Goal: Information Seeking & Learning: Learn about a topic

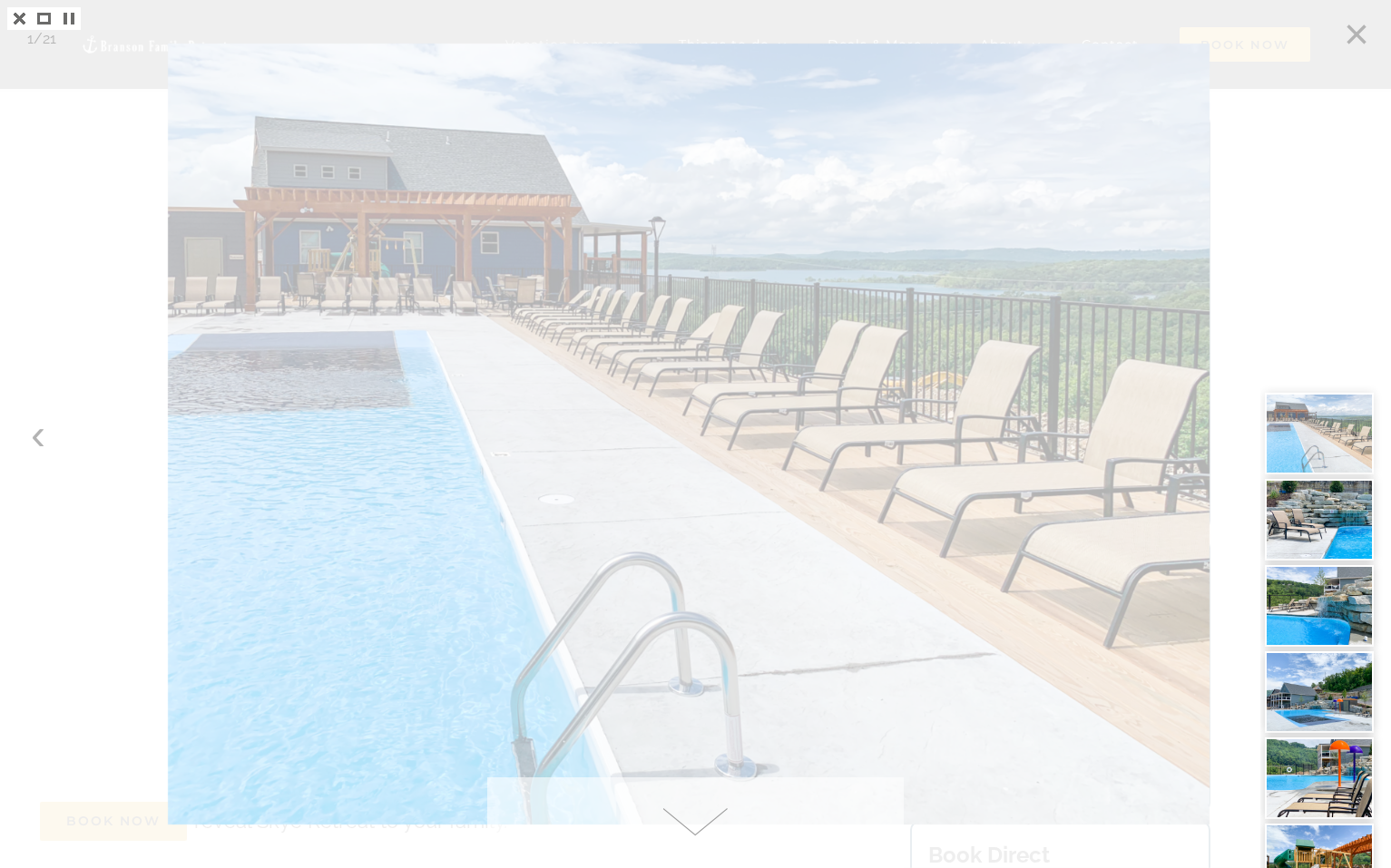
click at [34, 439] on div at bounding box center [696, 434] width 1391 height 868
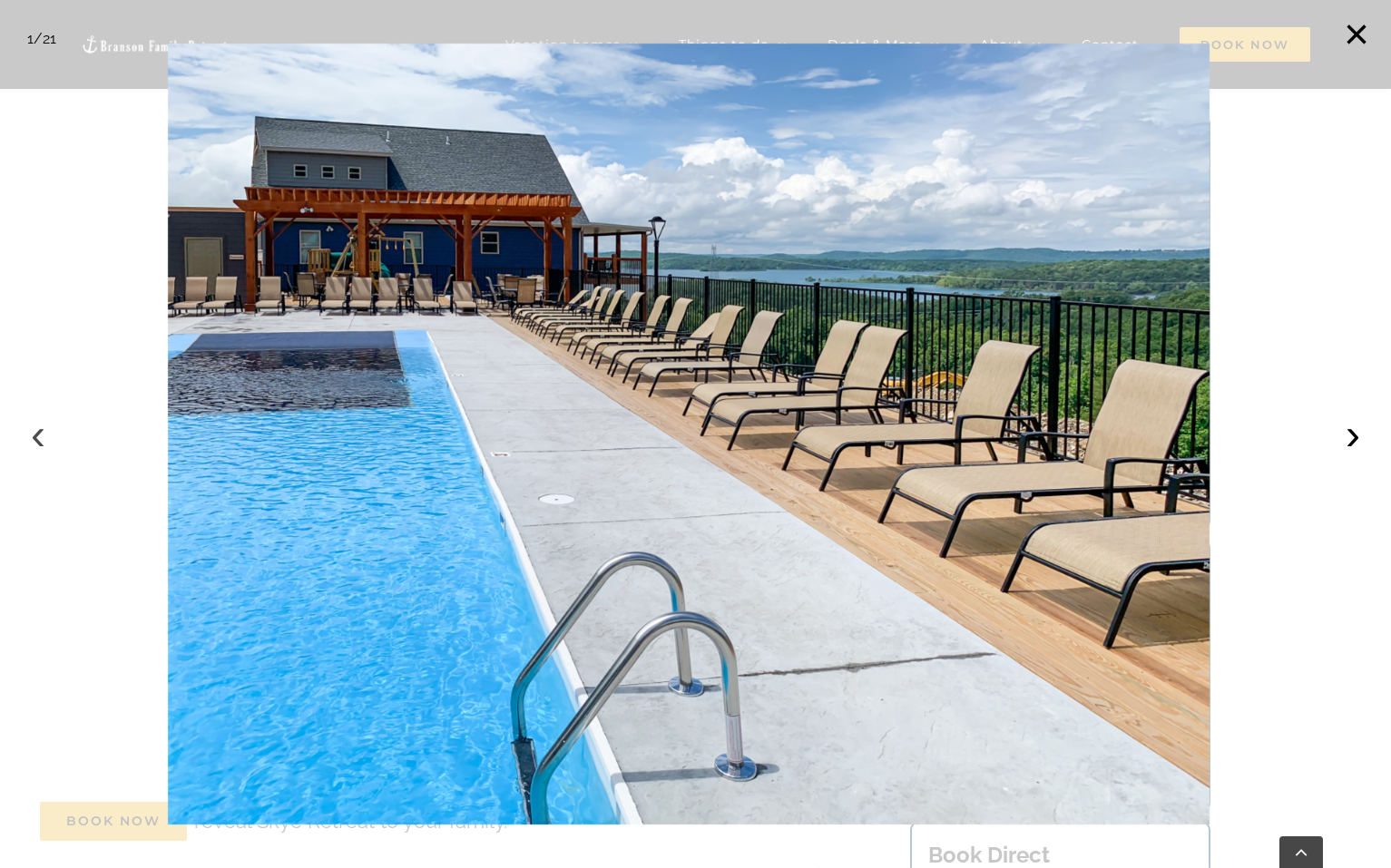
click at [42, 429] on button "‹" at bounding box center [38, 435] width 40 height 40
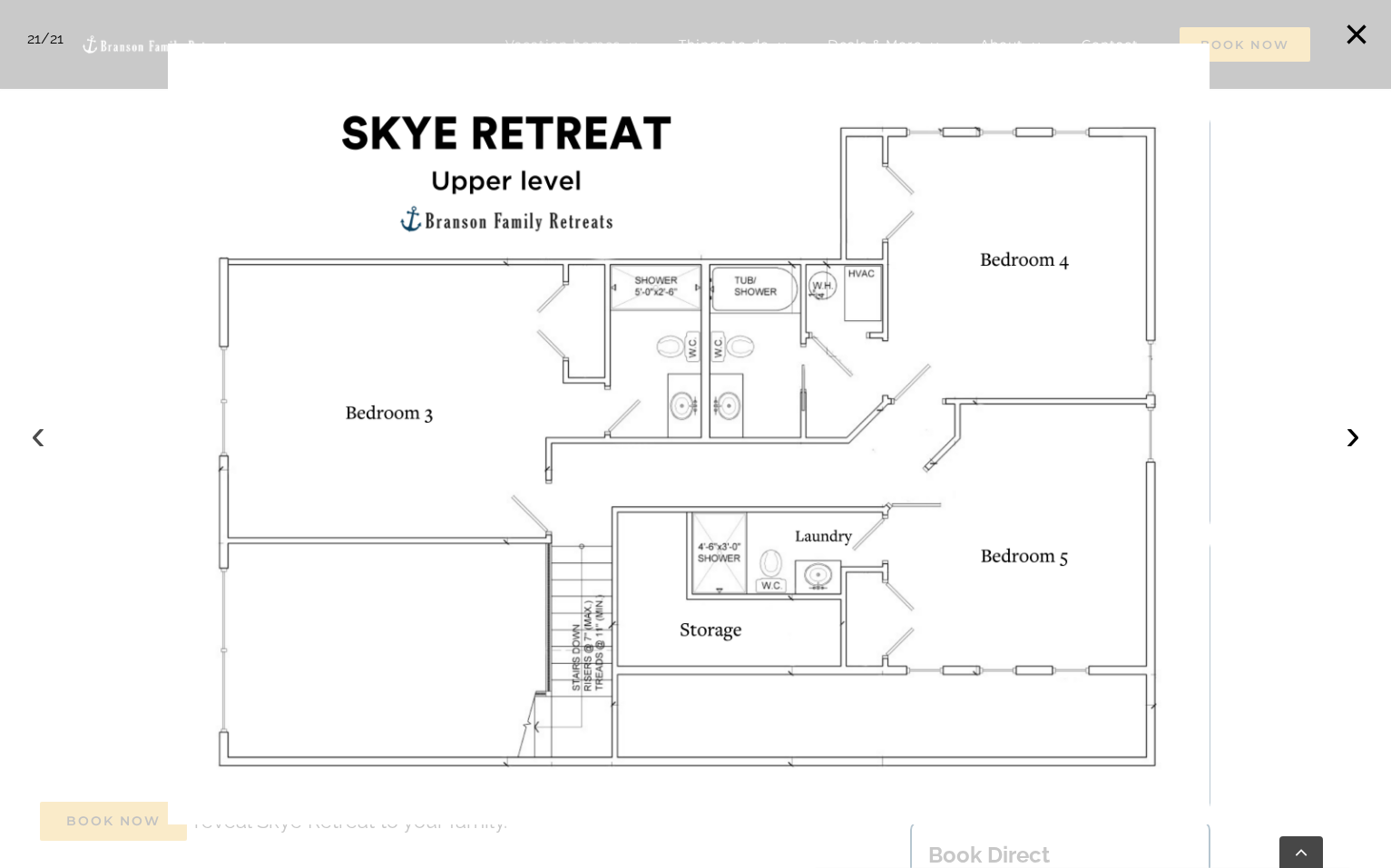
click at [43, 428] on button "‹" at bounding box center [38, 435] width 40 height 40
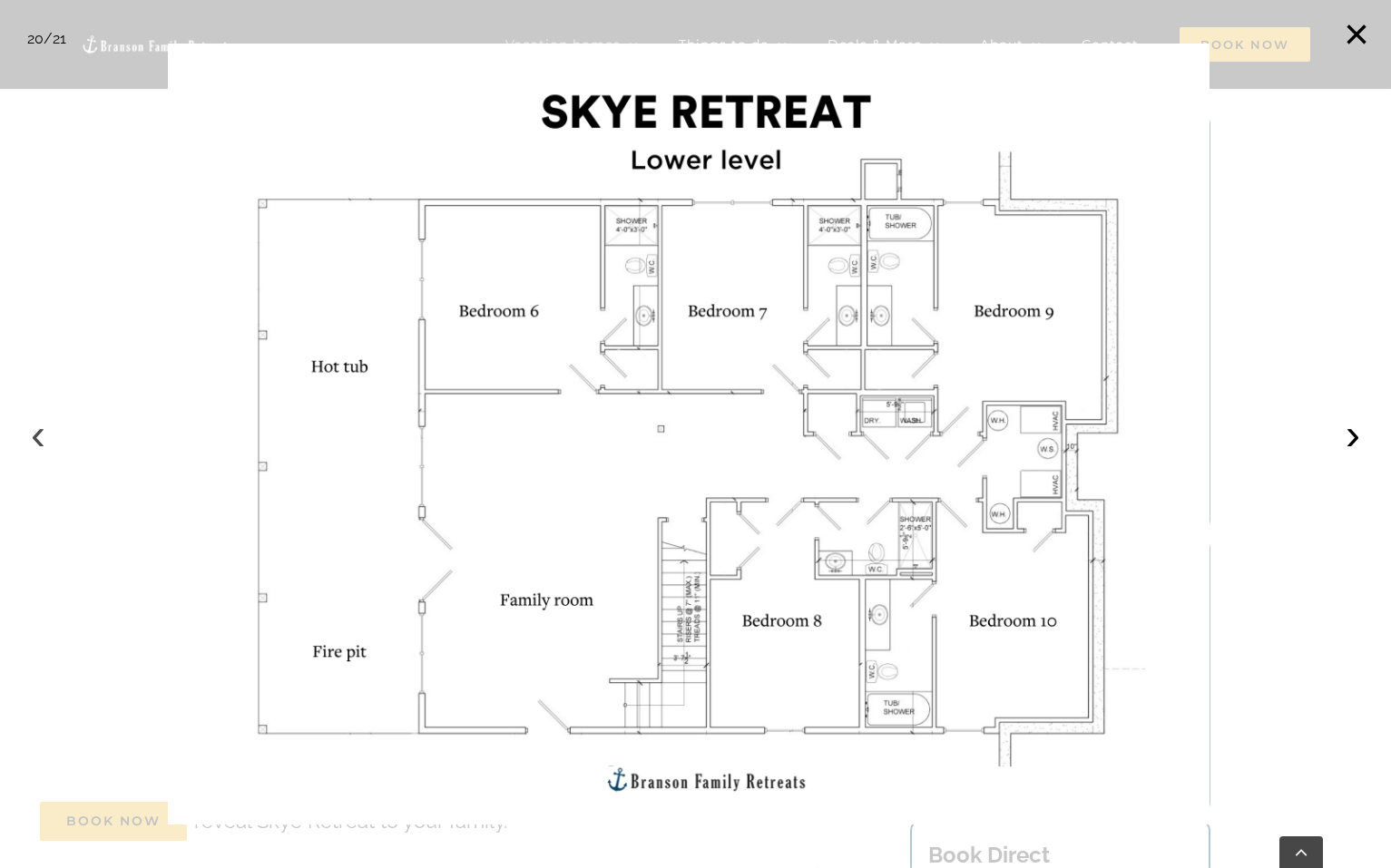
click at [43, 428] on button "‹" at bounding box center [38, 435] width 40 height 40
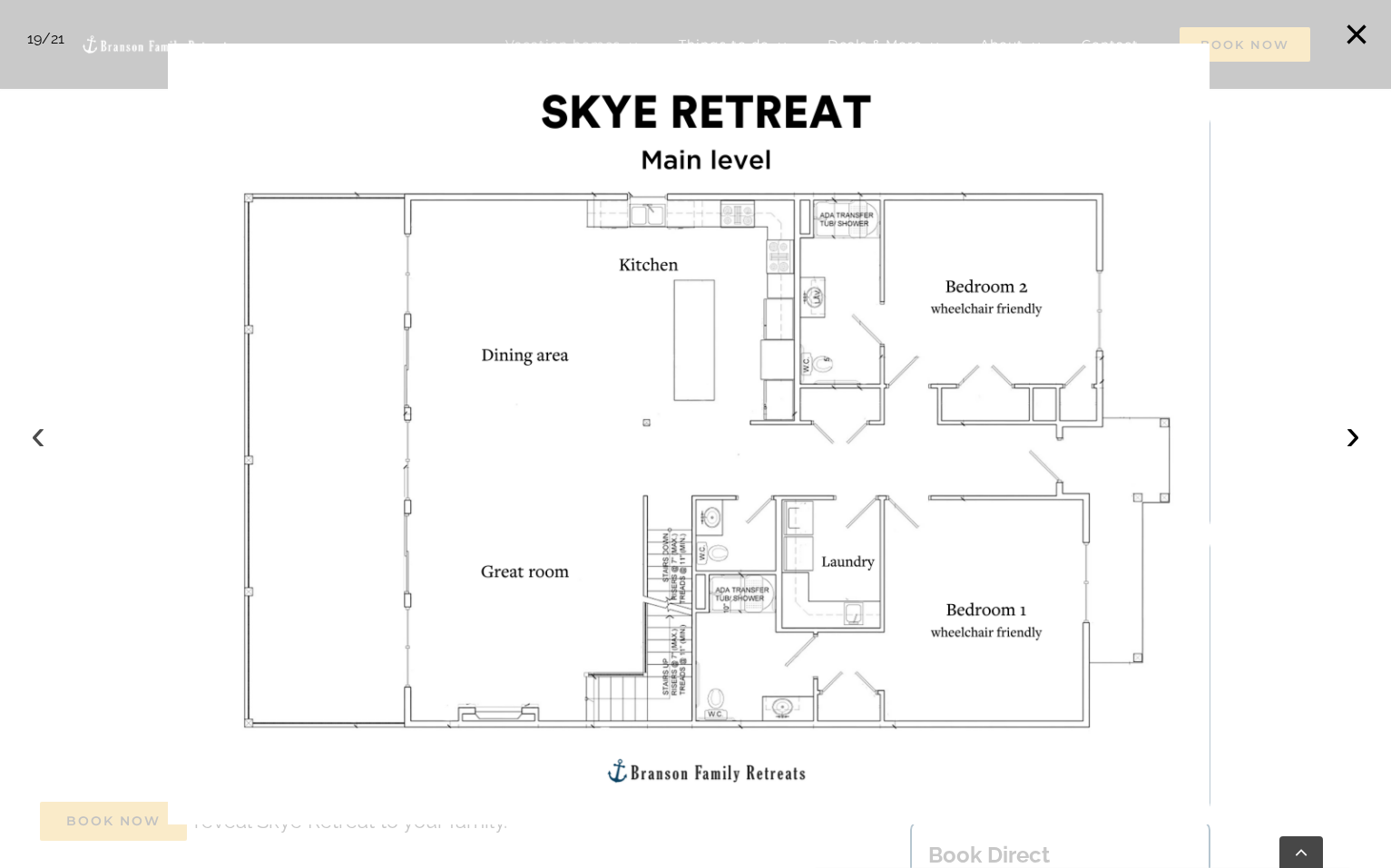
click at [43, 427] on button "‹" at bounding box center [38, 435] width 40 height 40
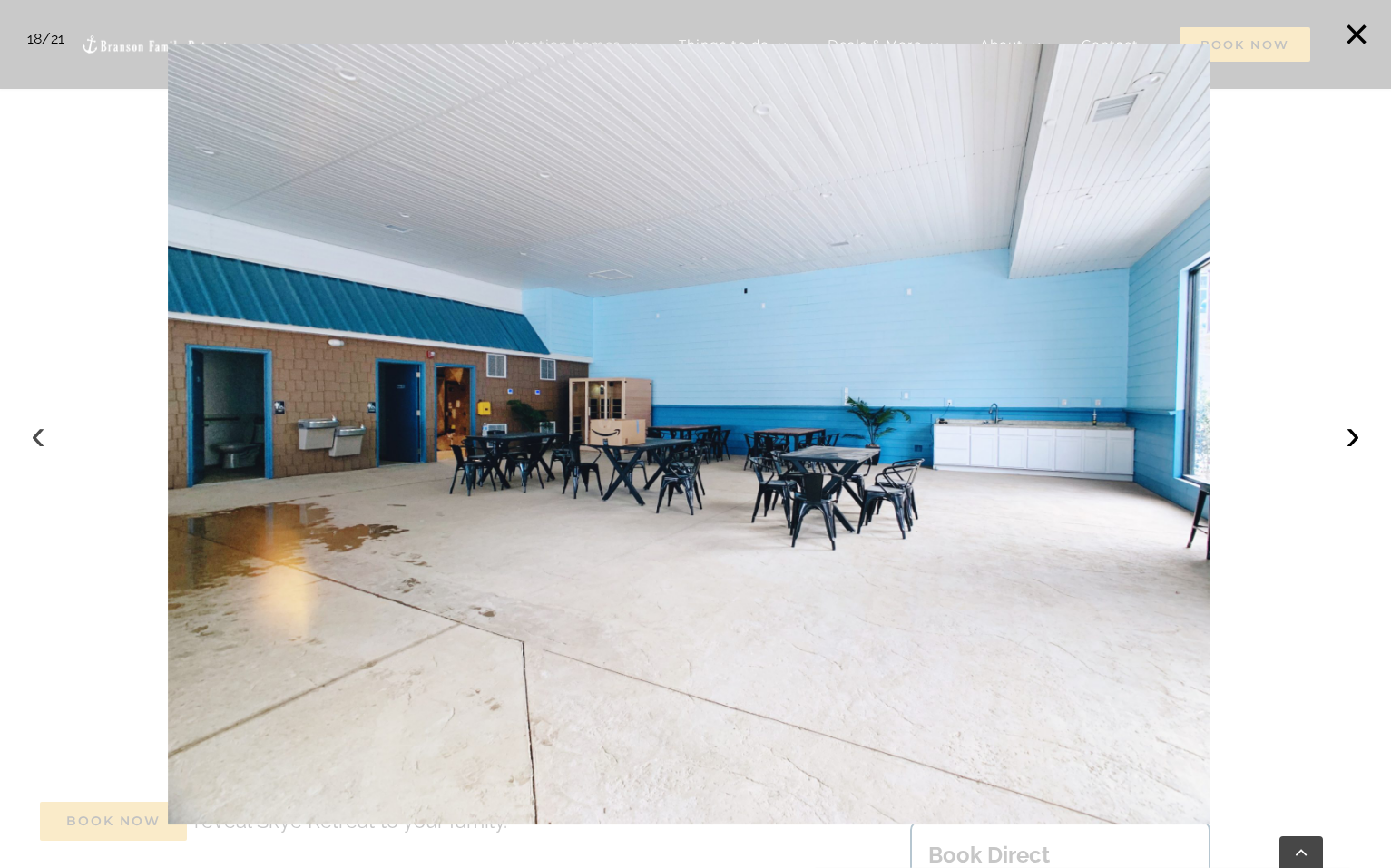
click at [40, 429] on button "‹" at bounding box center [38, 435] width 40 height 40
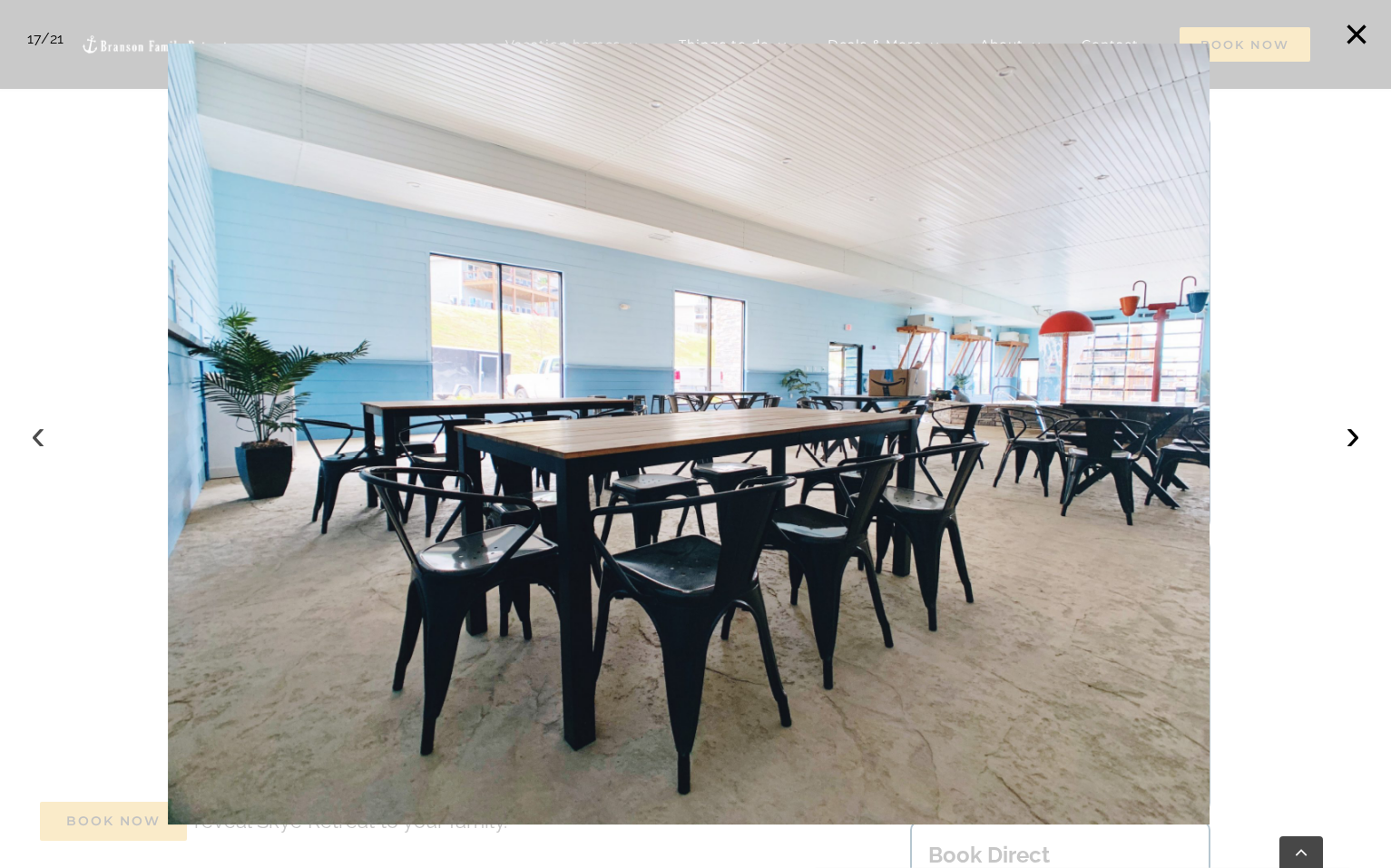
click at [40, 429] on button "‹" at bounding box center [38, 435] width 40 height 40
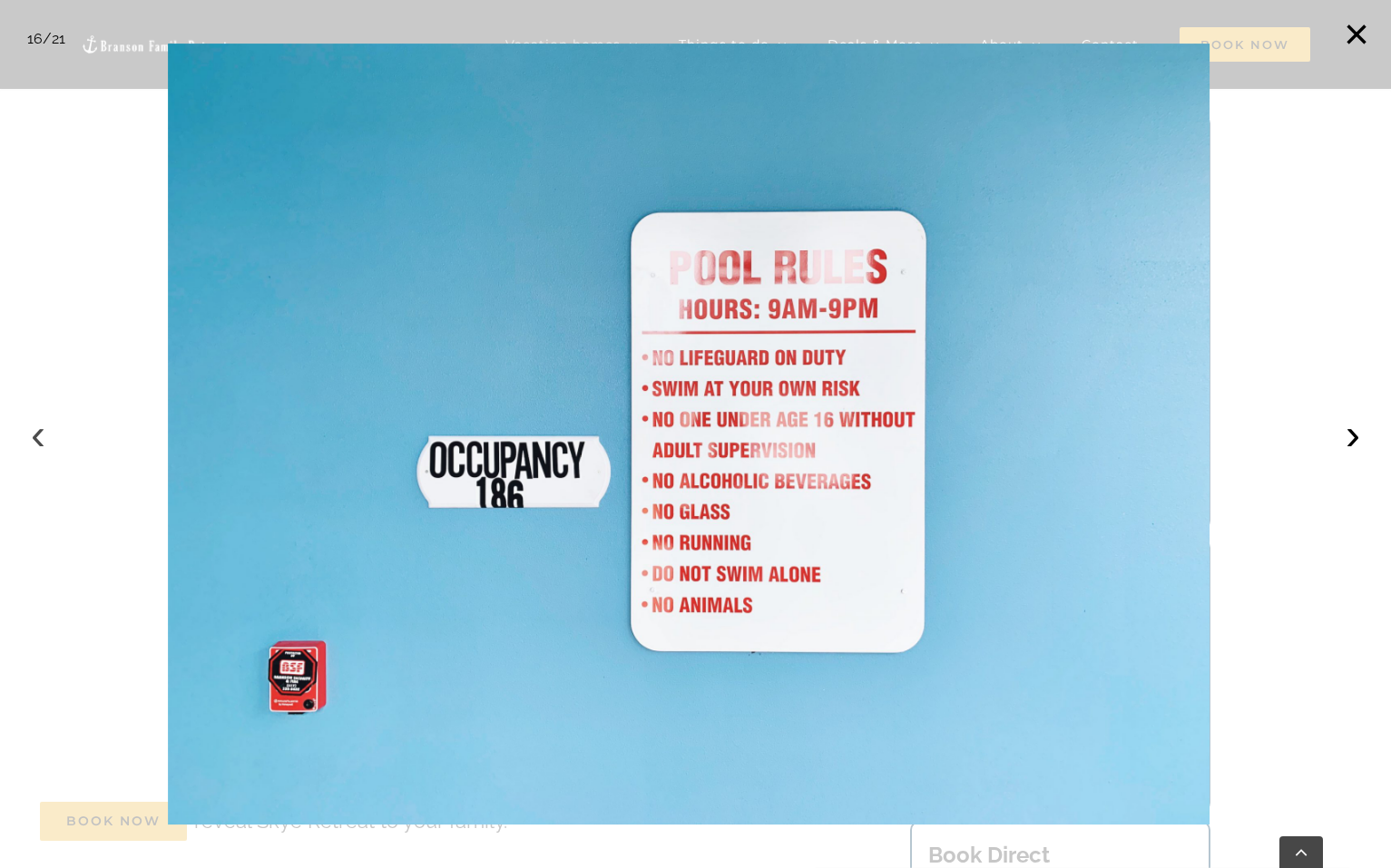
click at [40, 429] on button "‹" at bounding box center [38, 435] width 40 height 40
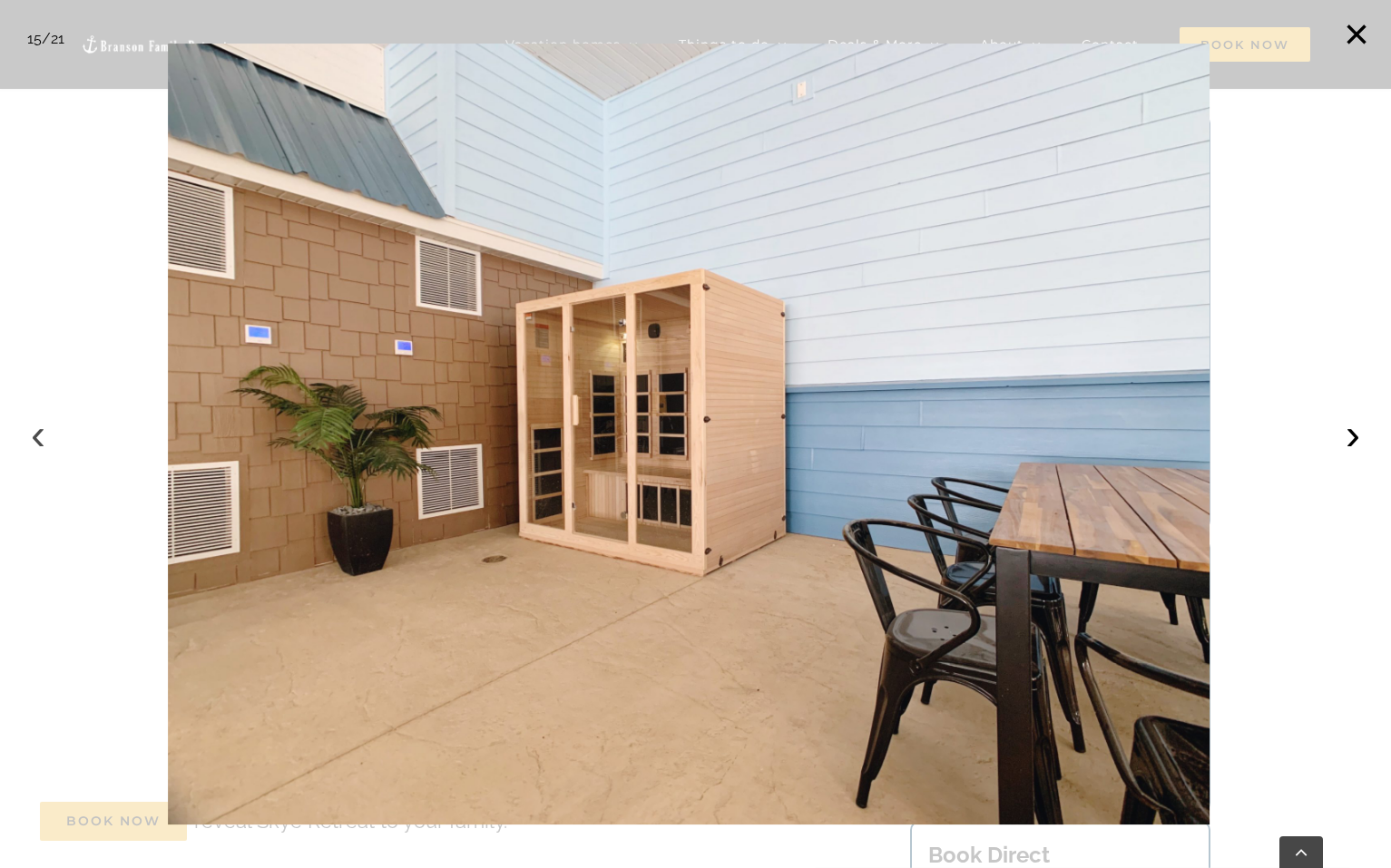
click at [40, 429] on button "‹" at bounding box center [38, 435] width 40 height 40
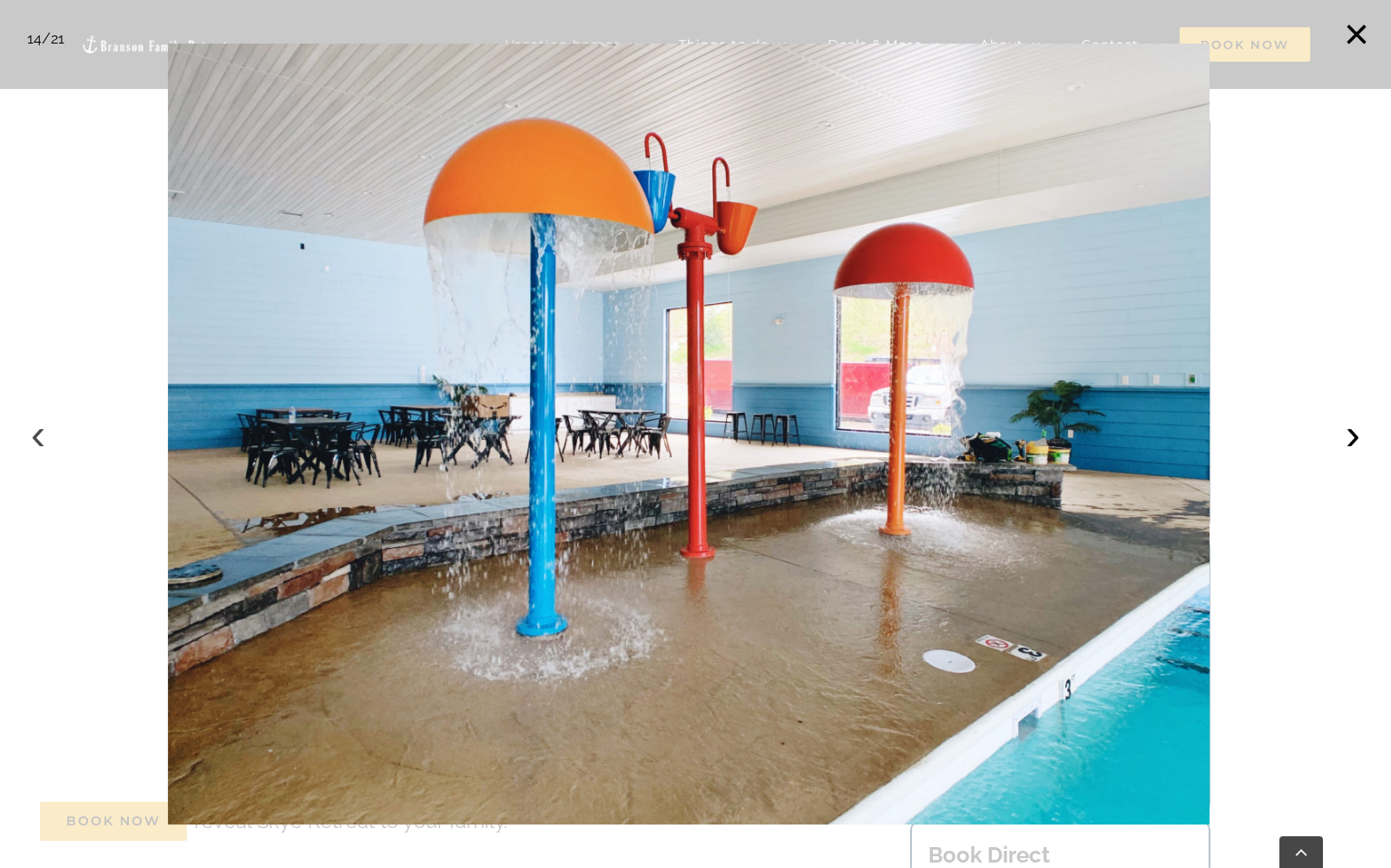
click at [40, 429] on button "‹" at bounding box center [38, 435] width 40 height 40
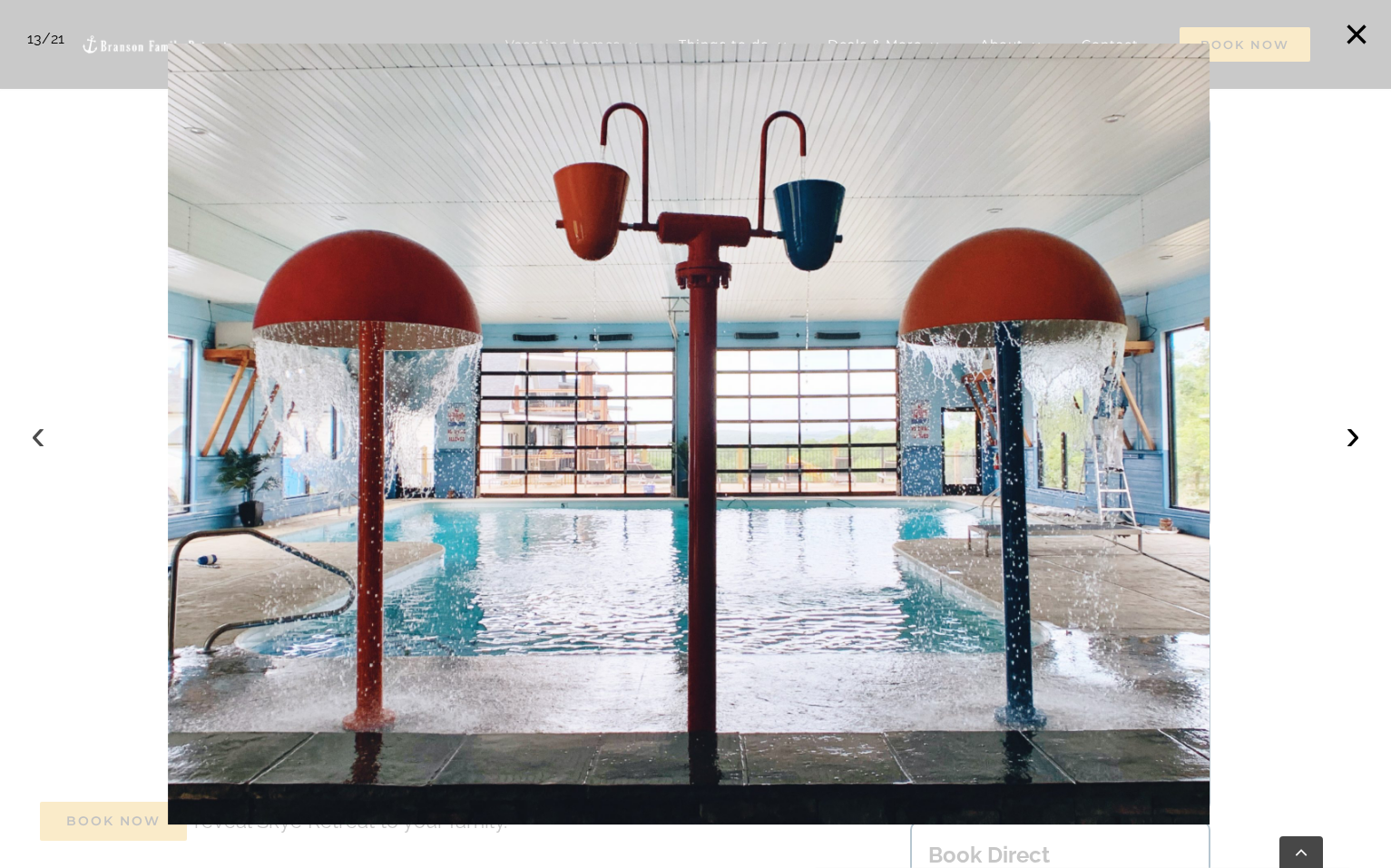
click at [40, 429] on button "‹" at bounding box center [38, 435] width 40 height 40
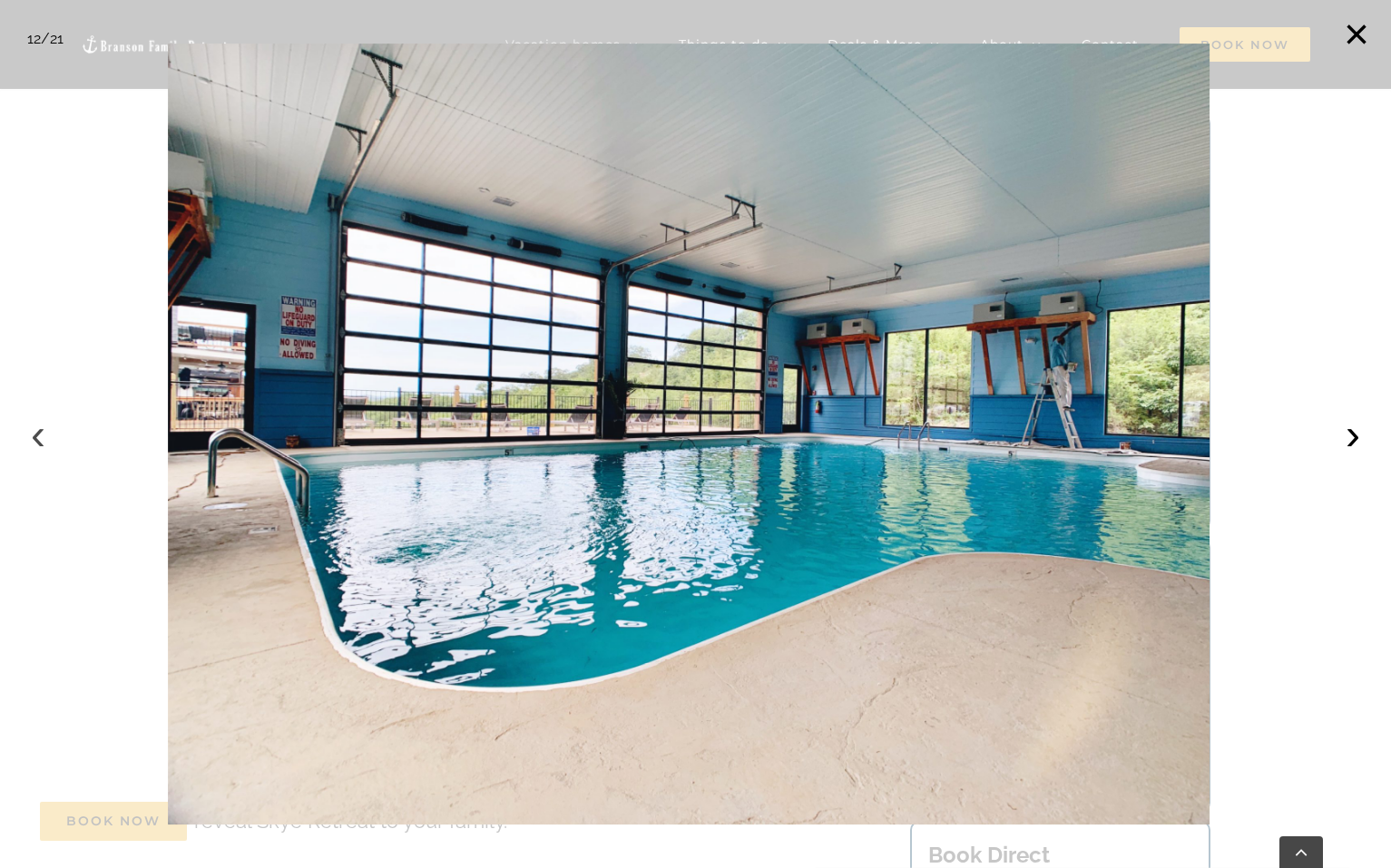
click at [40, 429] on button "‹" at bounding box center [38, 435] width 40 height 40
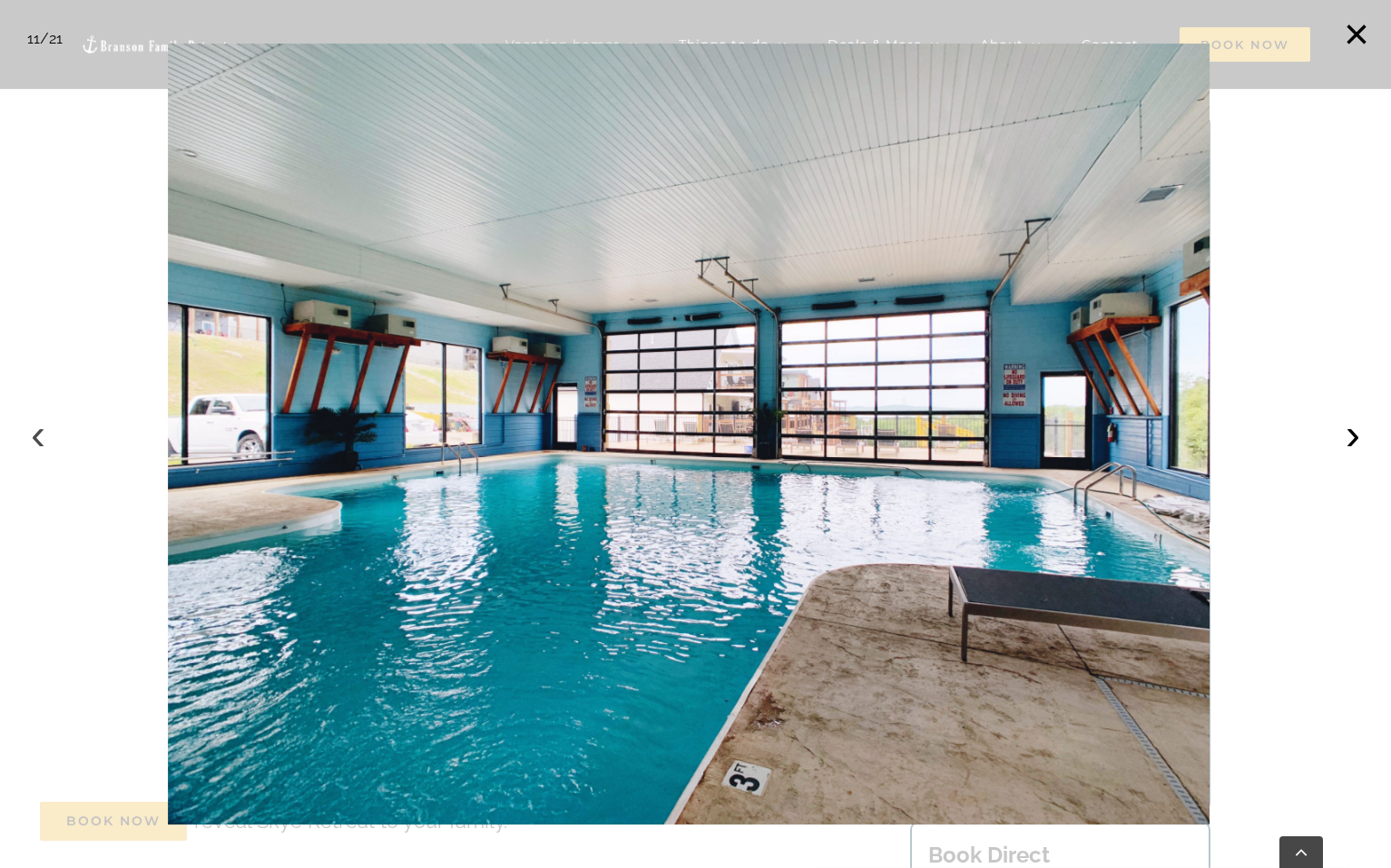
click at [40, 429] on button "‹" at bounding box center [38, 435] width 40 height 40
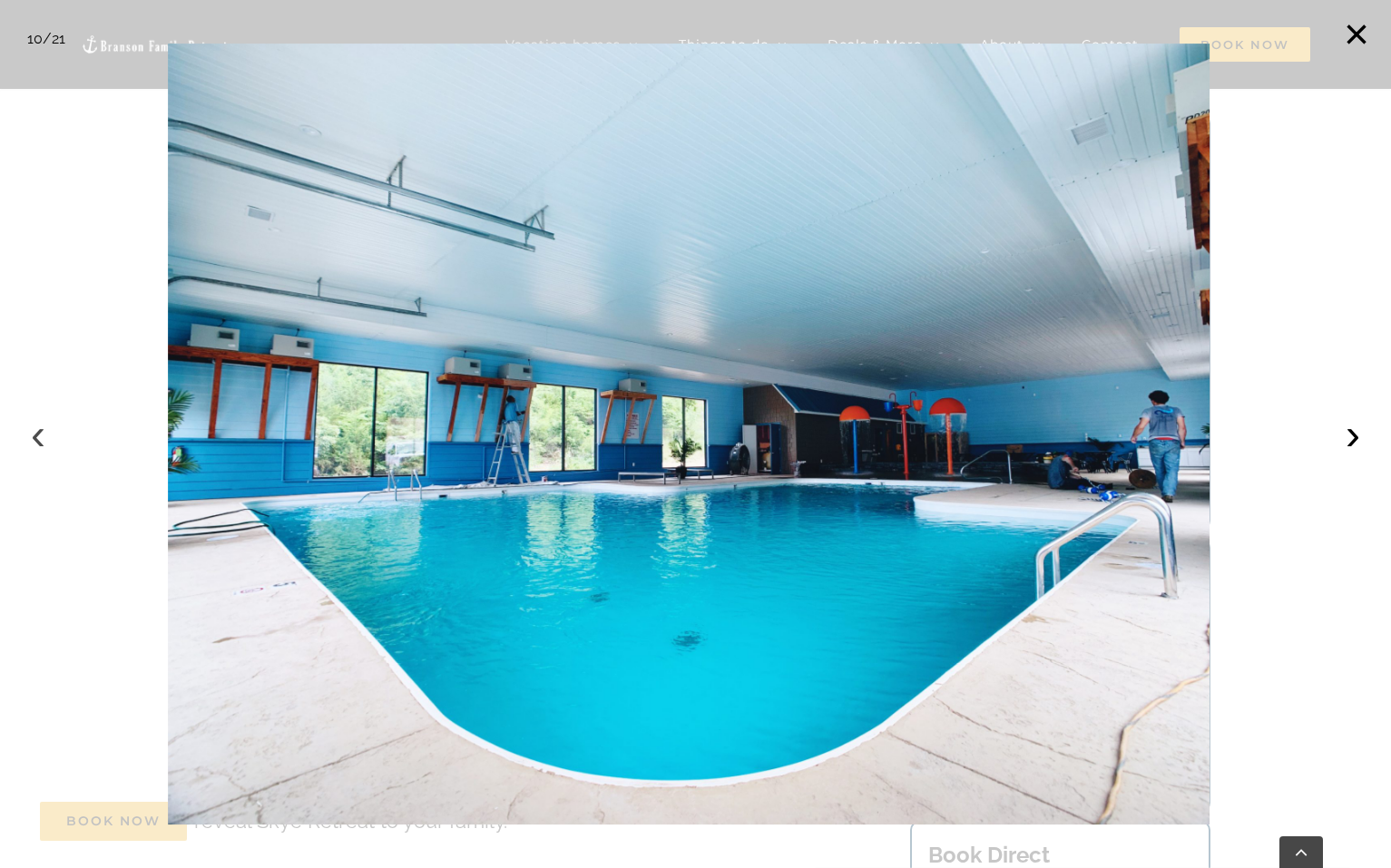
click at [40, 429] on button "‹" at bounding box center [38, 435] width 40 height 40
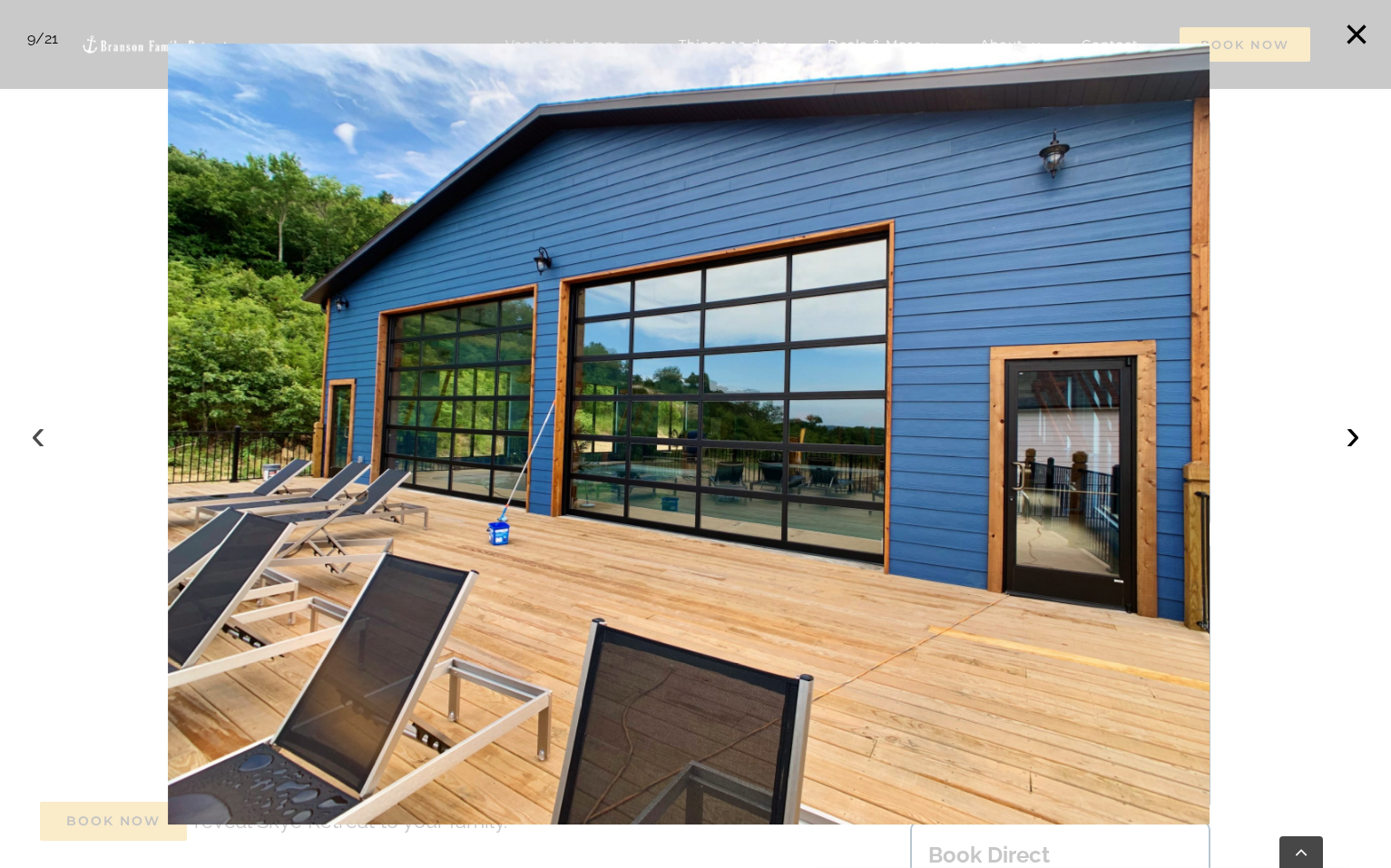
click at [40, 429] on button "‹" at bounding box center [38, 435] width 40 height 40
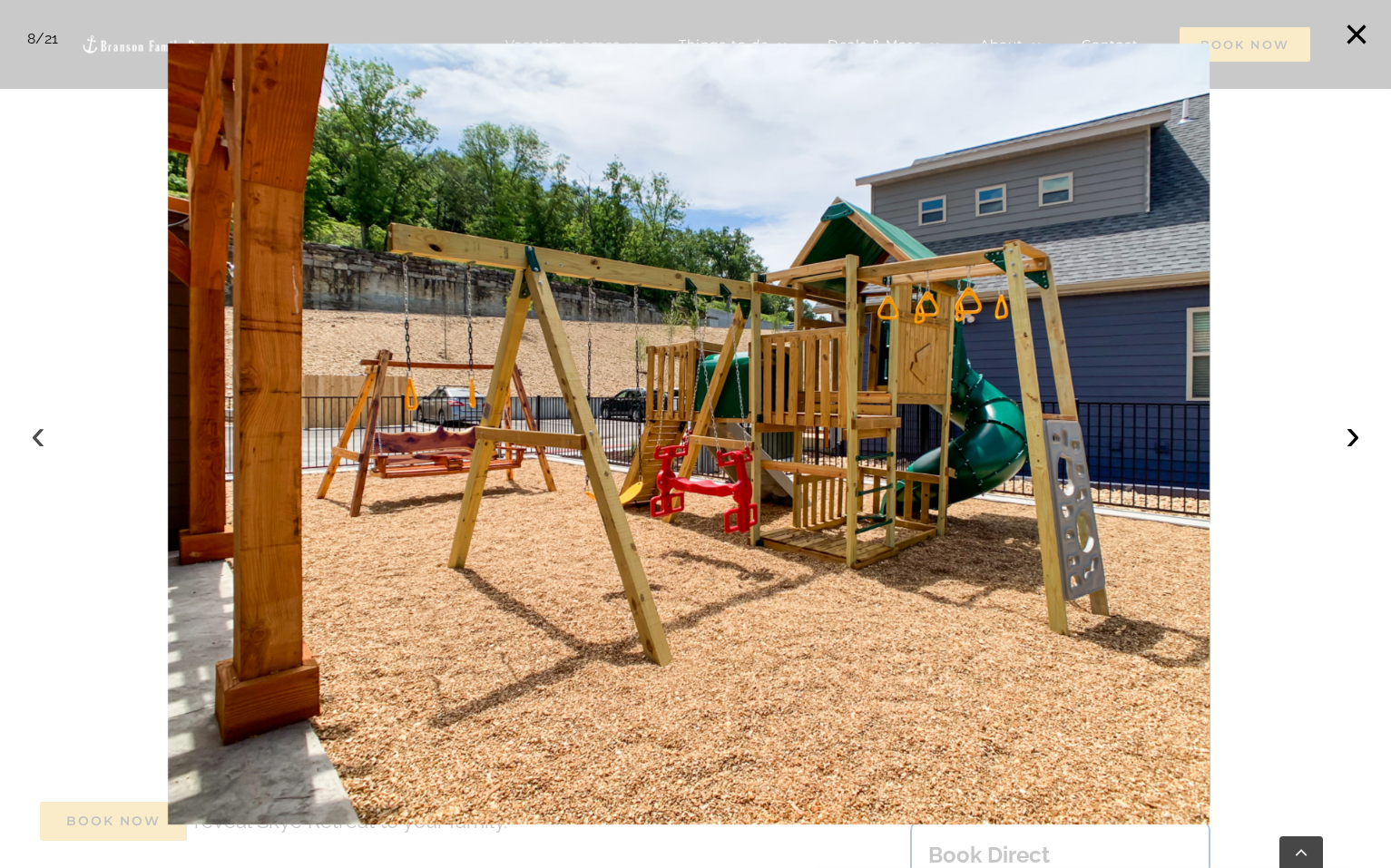
click at [40, 429] on button "‹" at bounding box center [38, 435] width 40 height 40
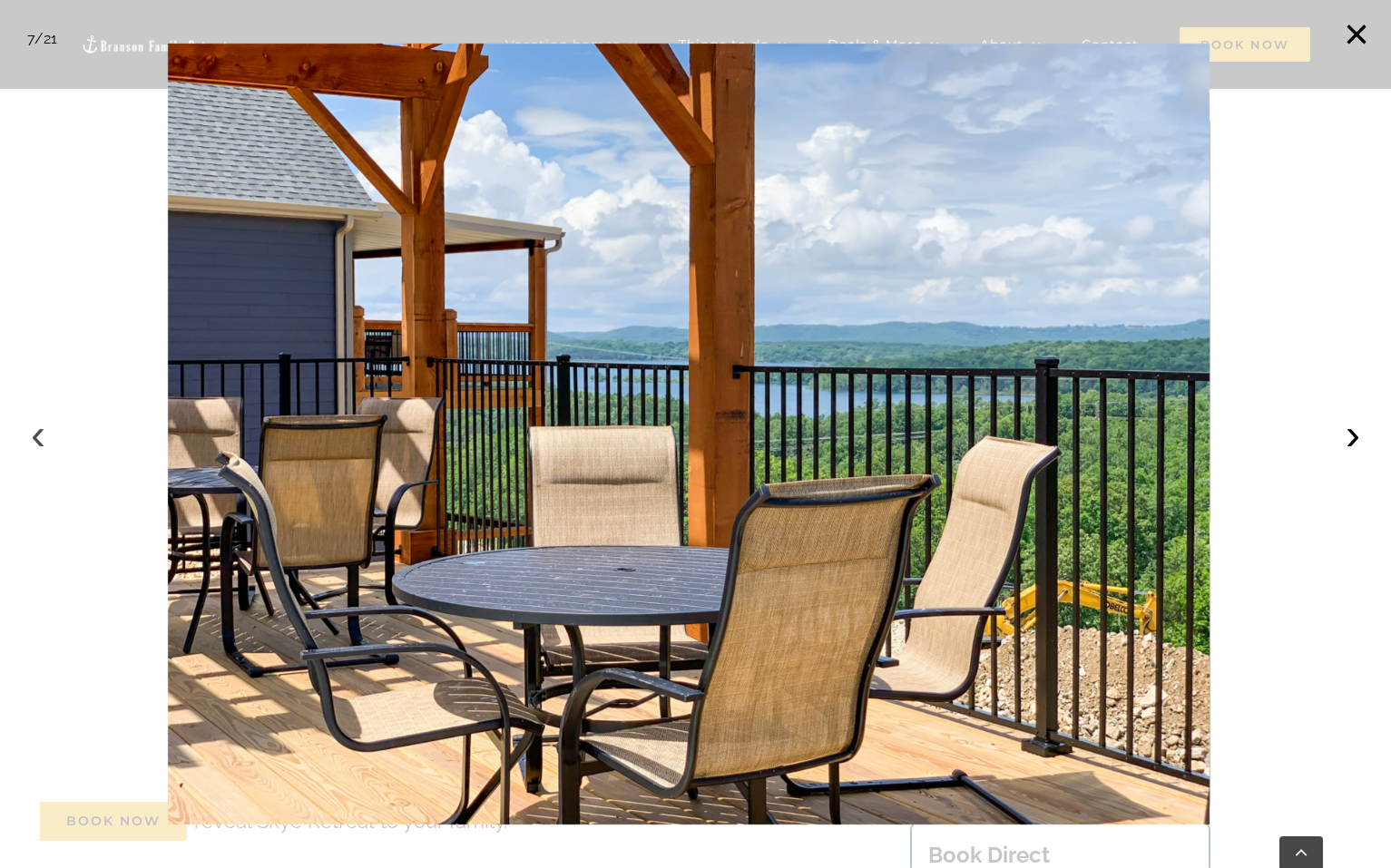
click at [40, 429] on button "‹" at bounding box center [38, 435] width 40 height 40
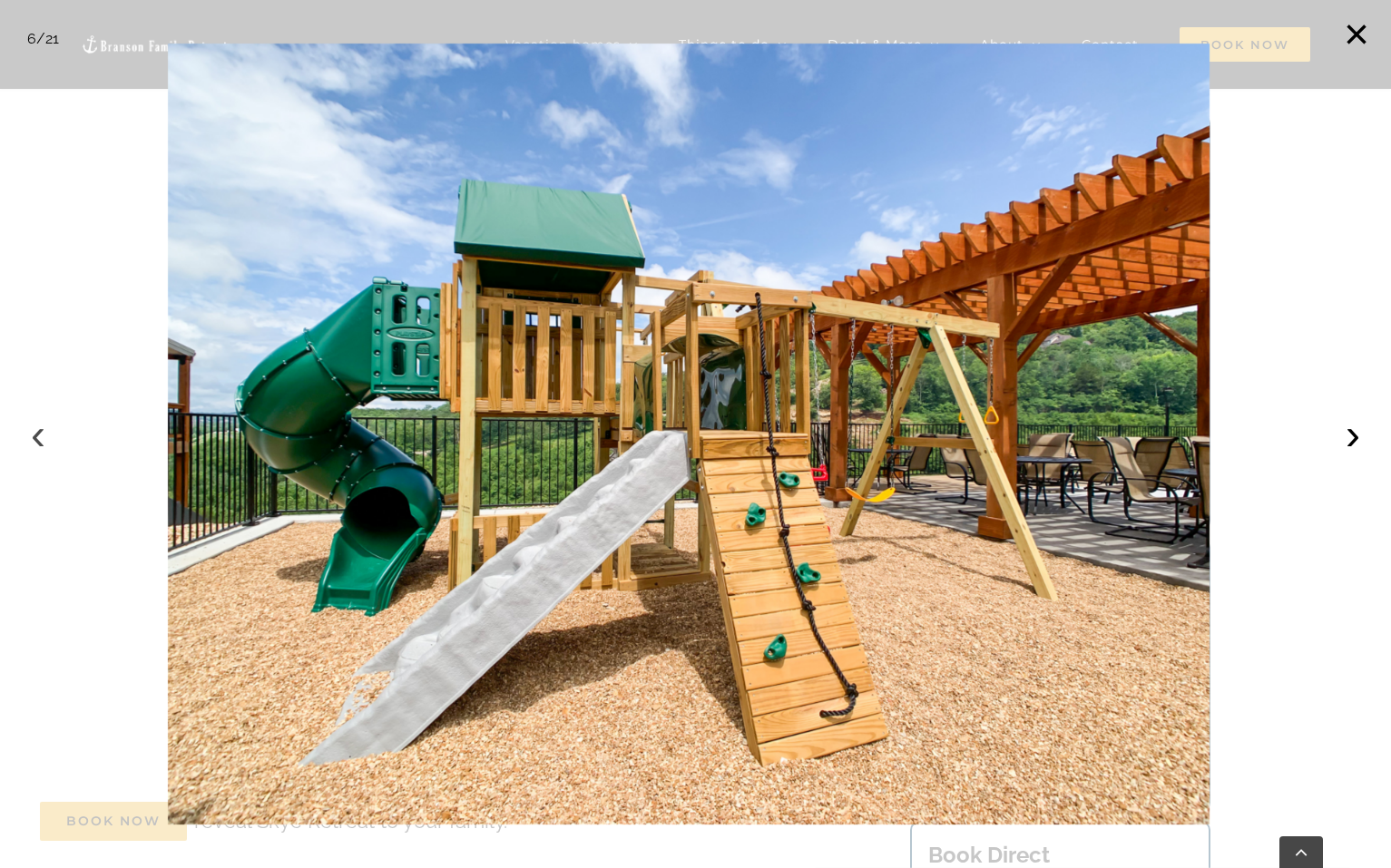
click at [40, 429] on button "‹" at bounding box center [38, 435] width 40 height 40
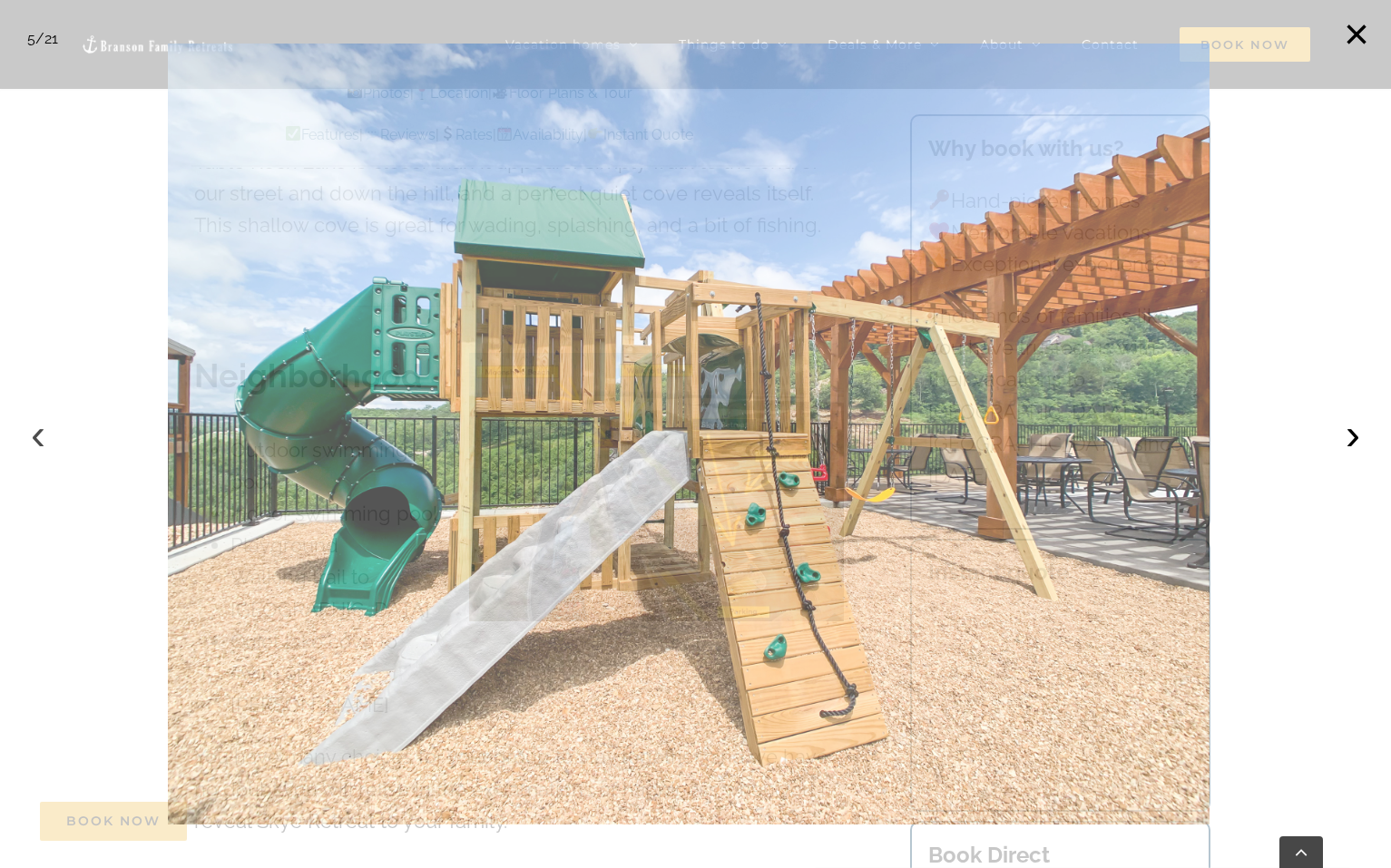
click at [40, 429] on button "‹" at bounding box center [38, 435] width 40 height 40
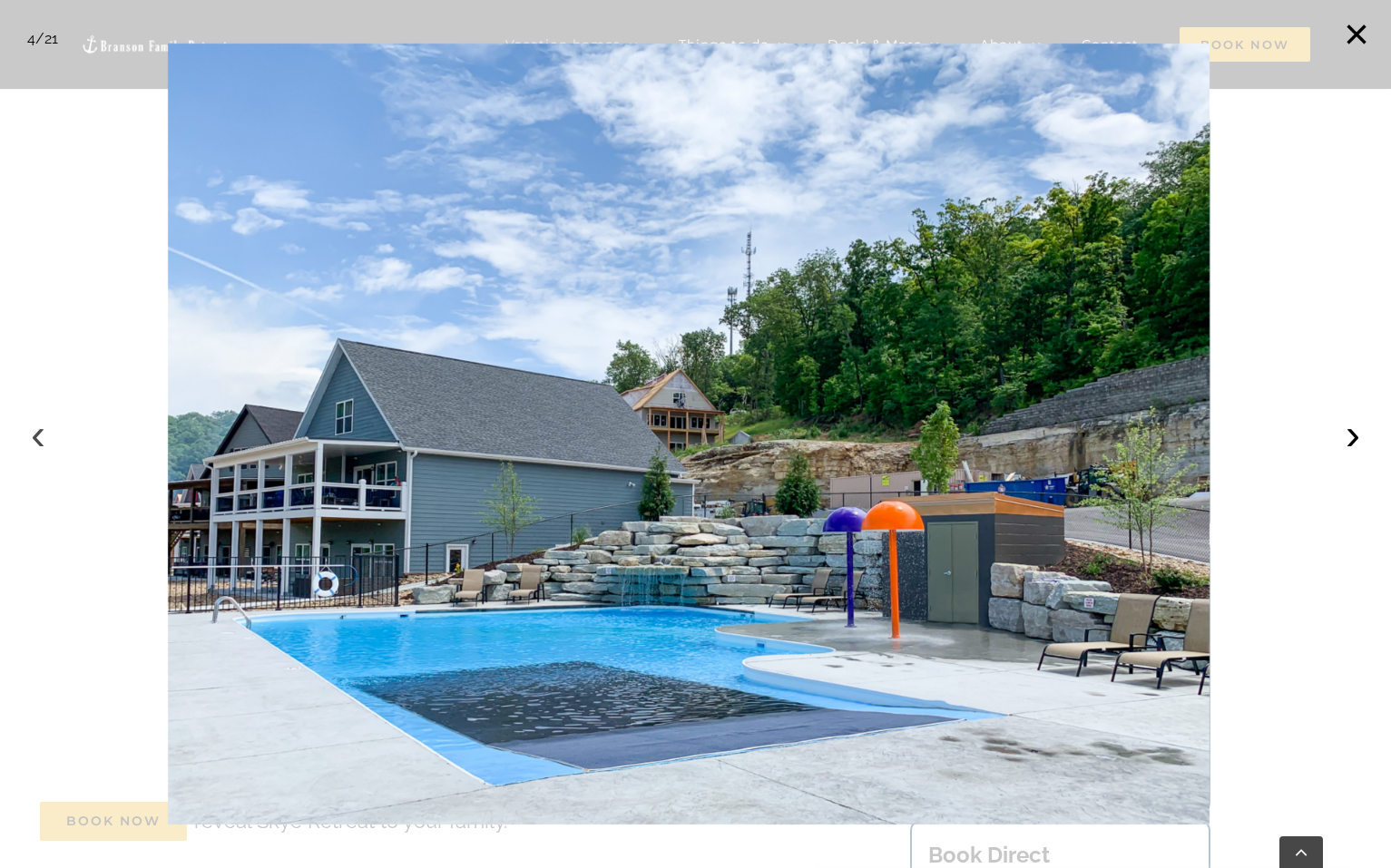
click at [40, 429] on button "‹" at bounding box center [38, 435] width 40 height 40
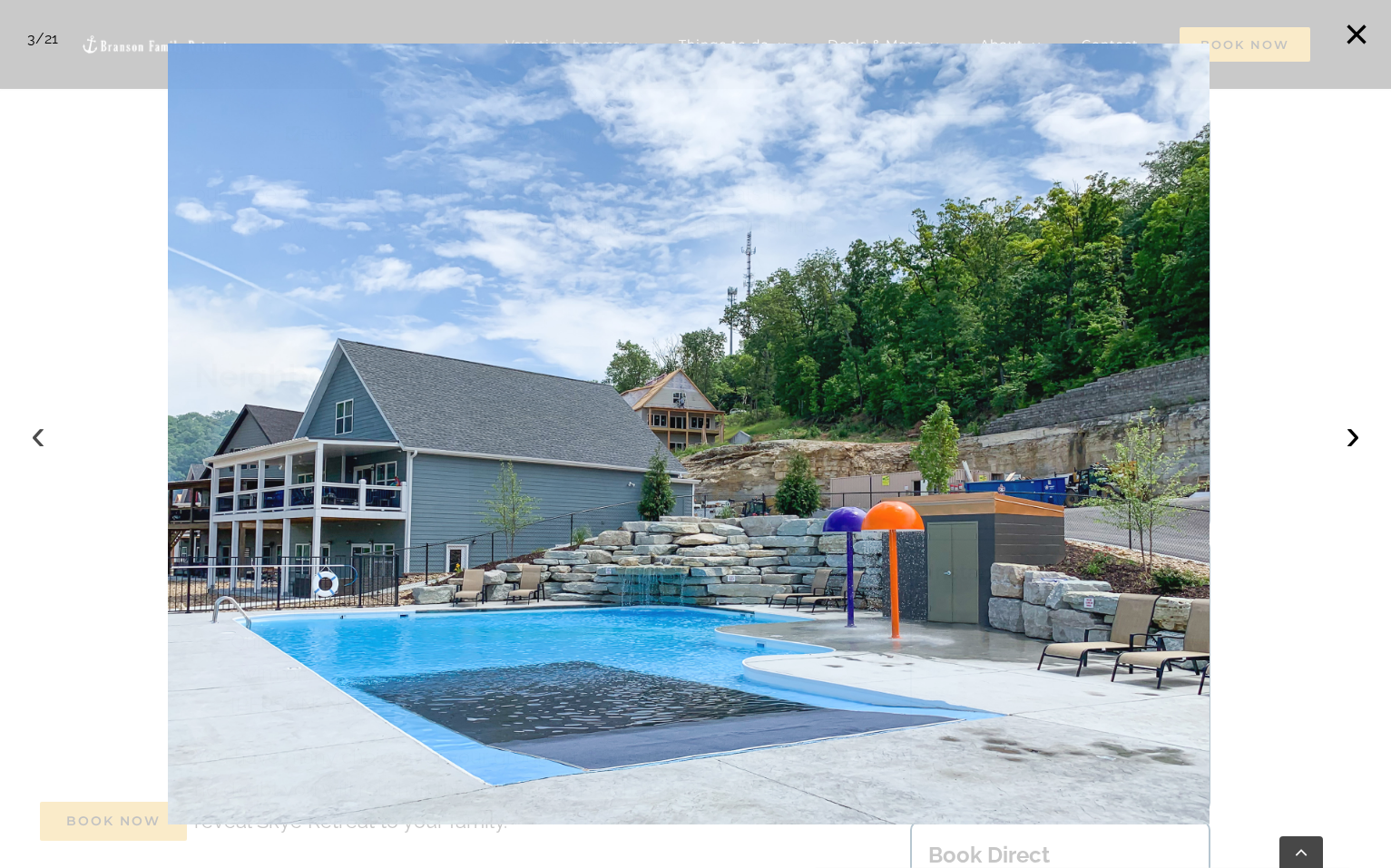
click at [40, 429] on button "‹" at bounding box center [38, 435] width 40 height 40
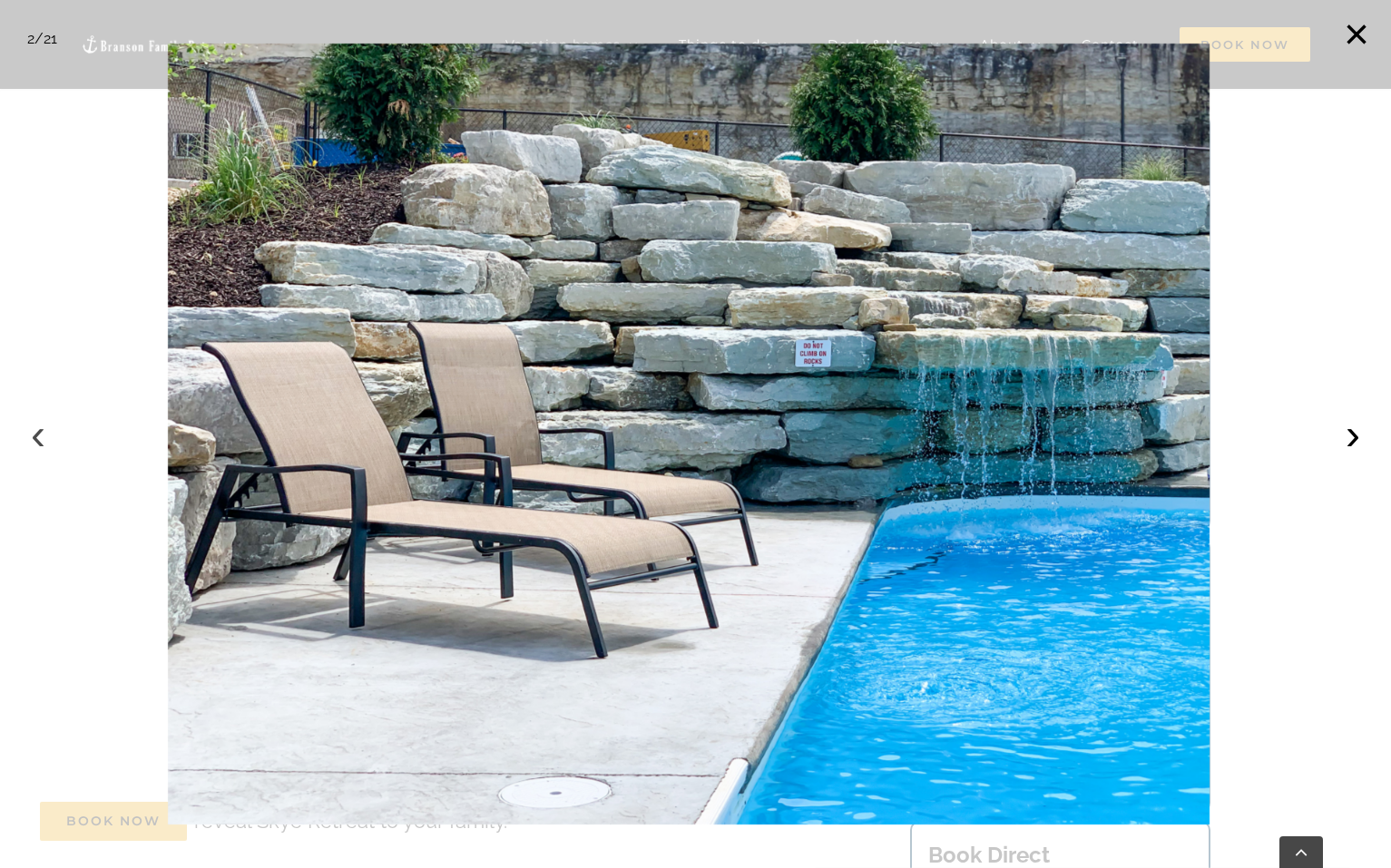
click at [40, 429] on button "‹" at bounding box center [38, 435] width 40 height 40
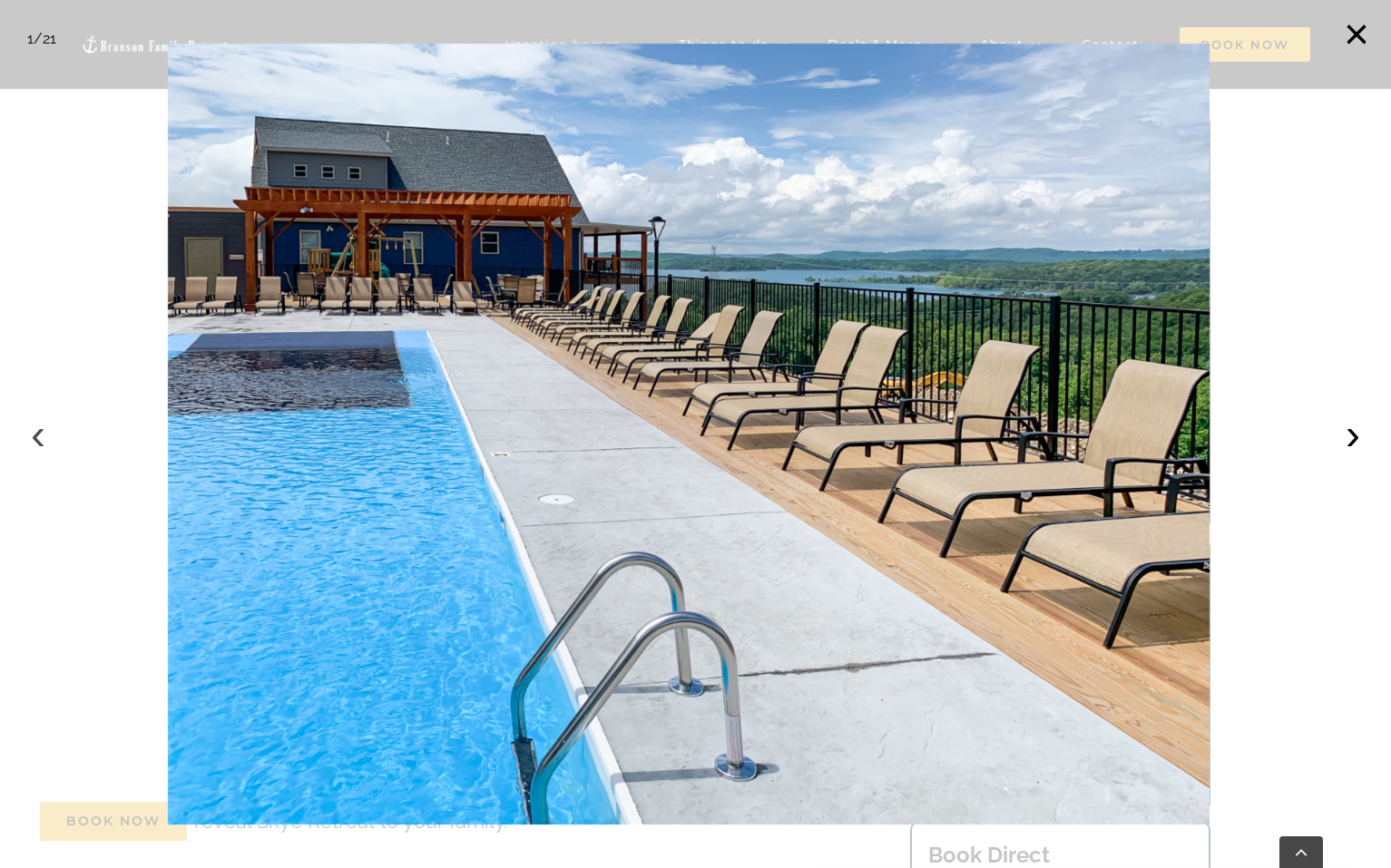
click at [40, 429] on button "‹" at bounding box center [38, 435] width 40 height 40
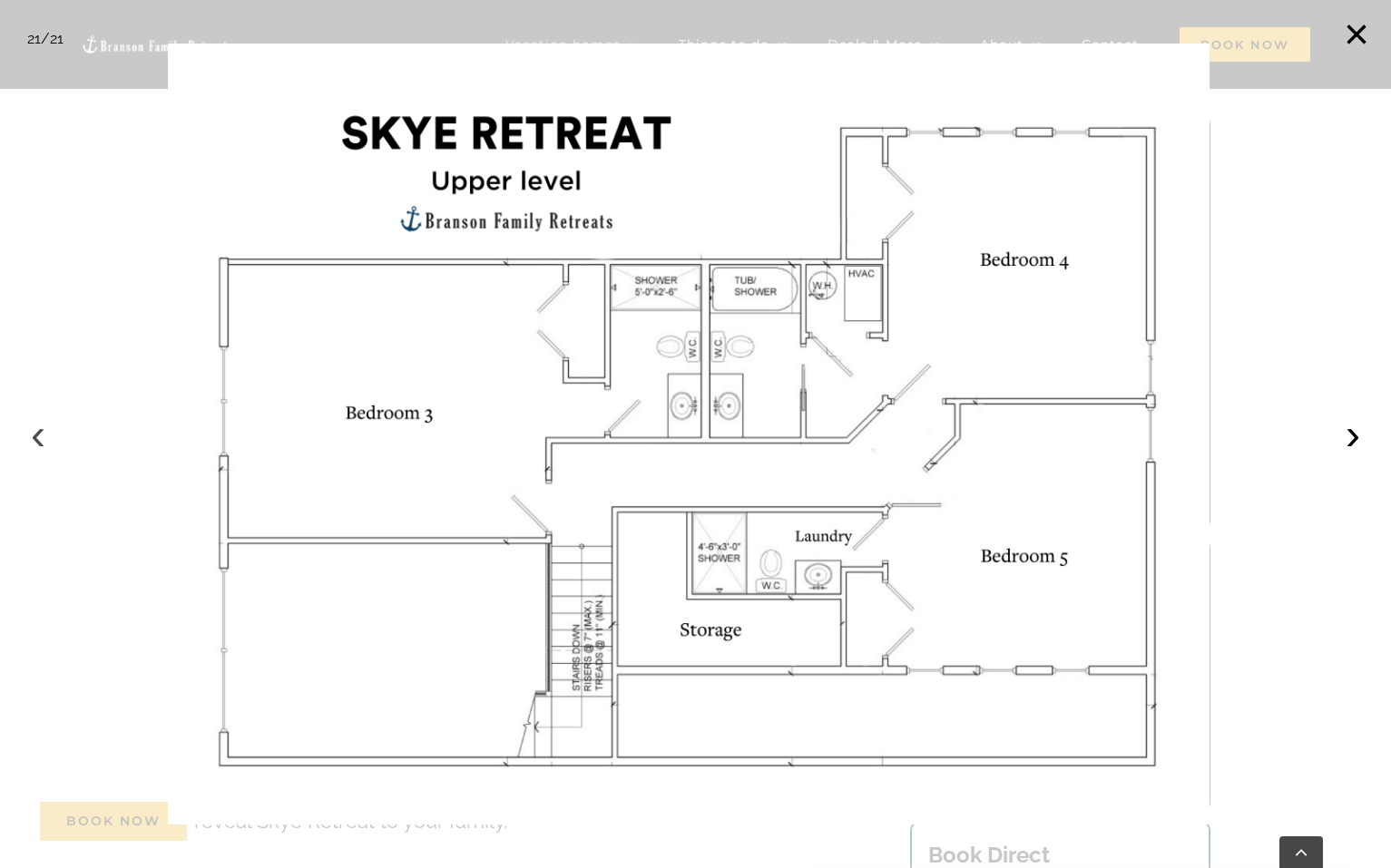
click at [40, 429] on button "‹" at bounding box center [38, 435] width 40 height 40
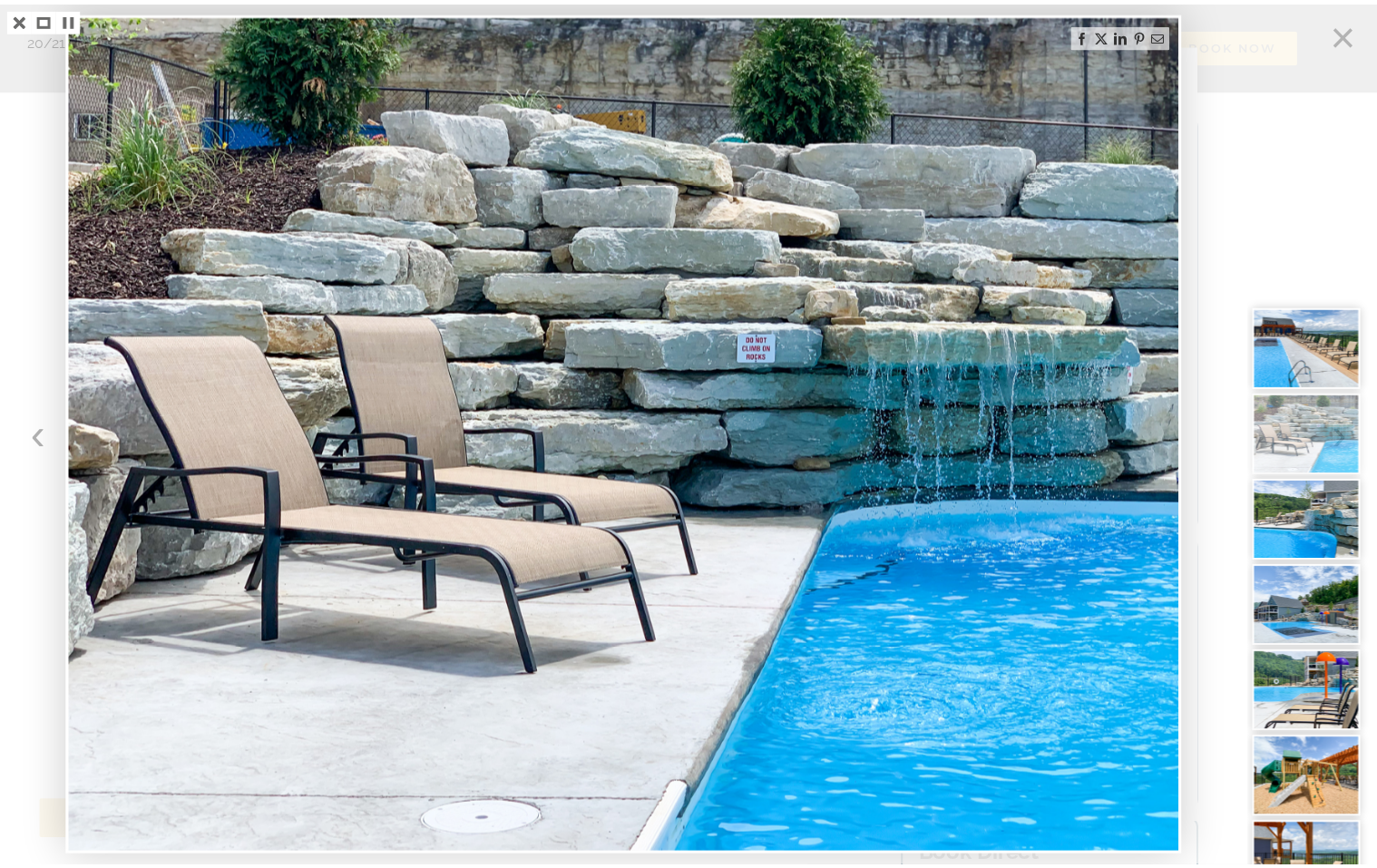
scroll to position [4502, 0]
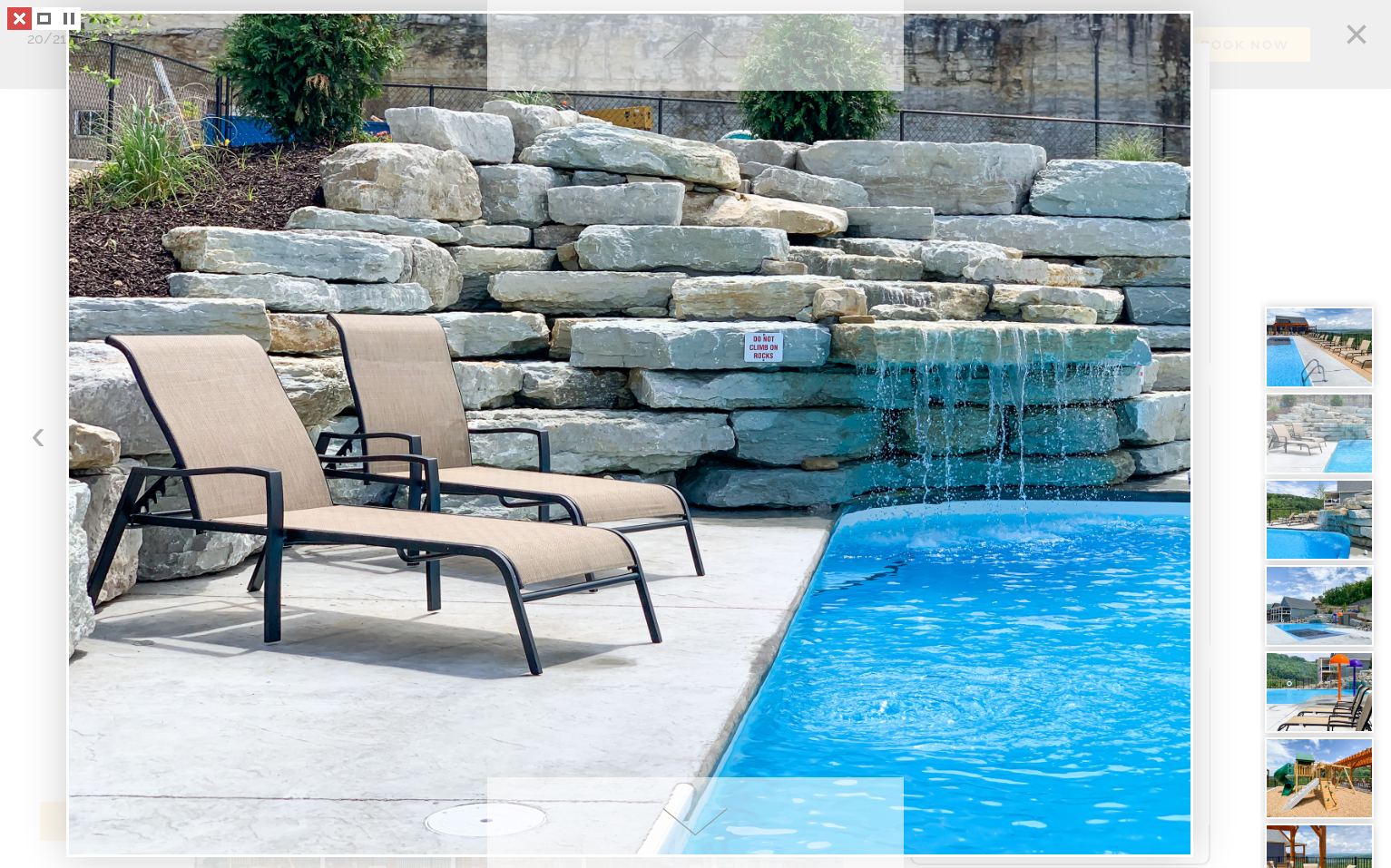
click at [16, 19] on link at bounding box center [19, 18] width 25 height 23
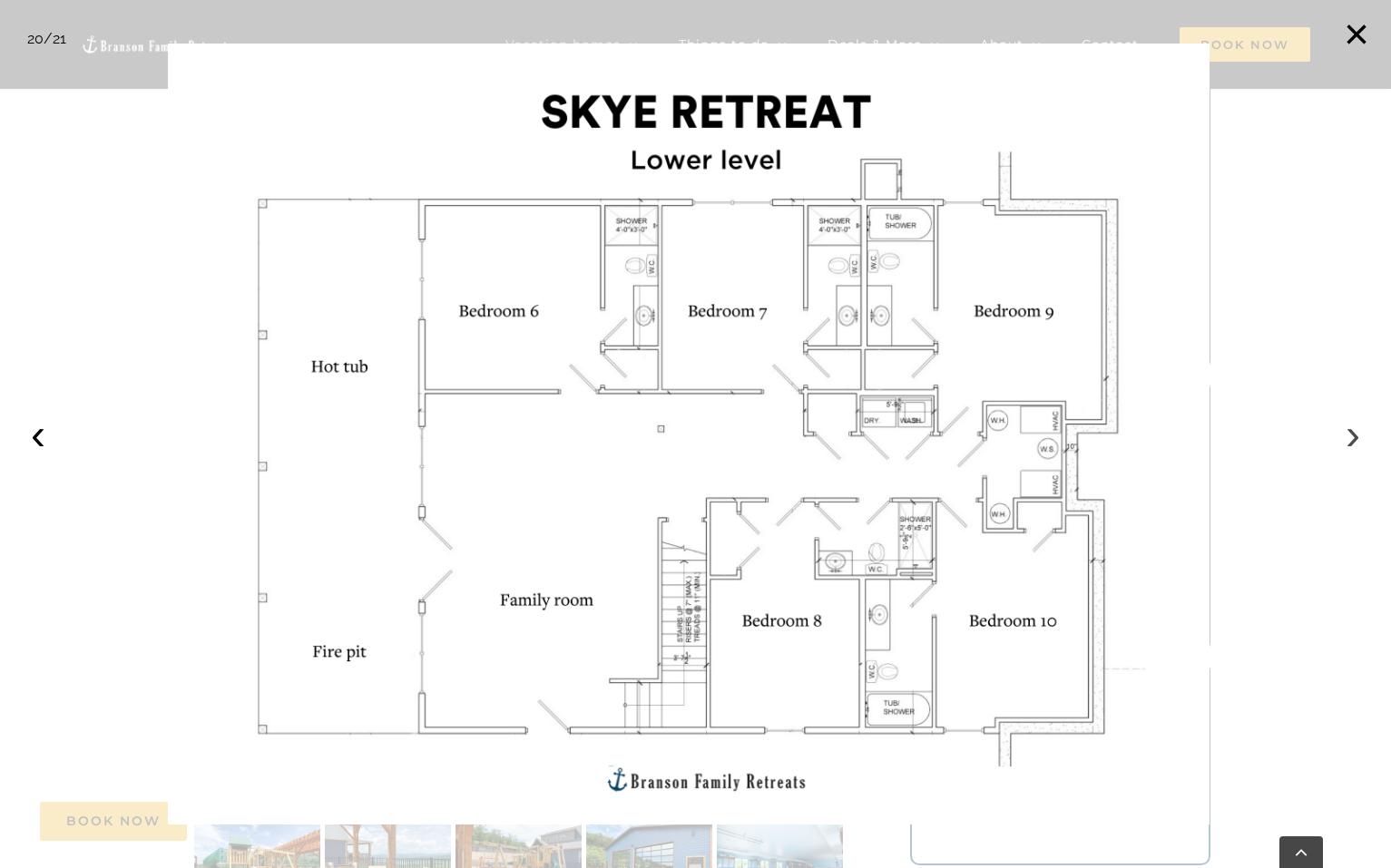
click at [1348, 444] on button "›" at bounding box center [1354, 435] width 40 height 40
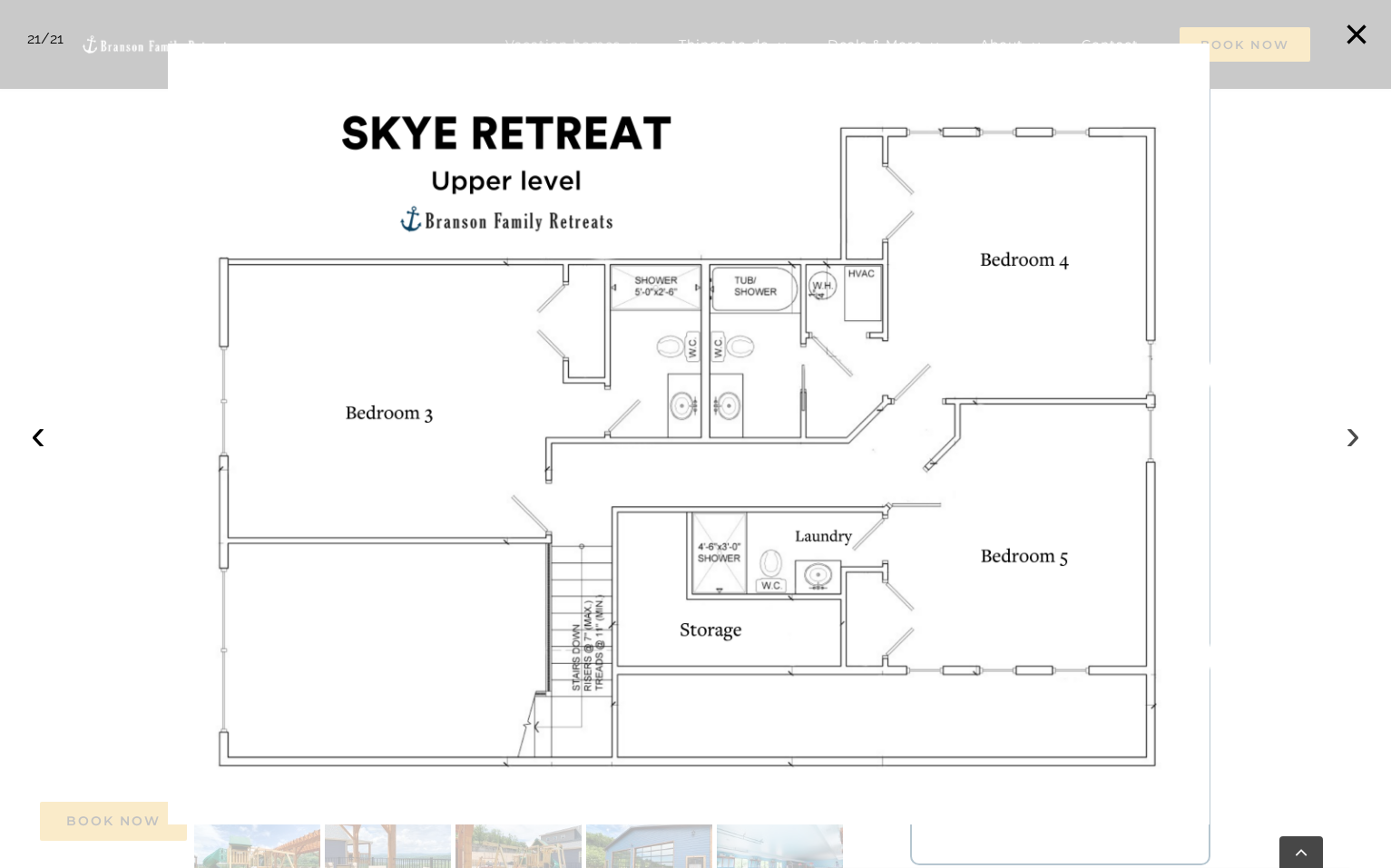
click at [1348, 444] on button "›" at bounding box center [1354, 435] width 40 height 40
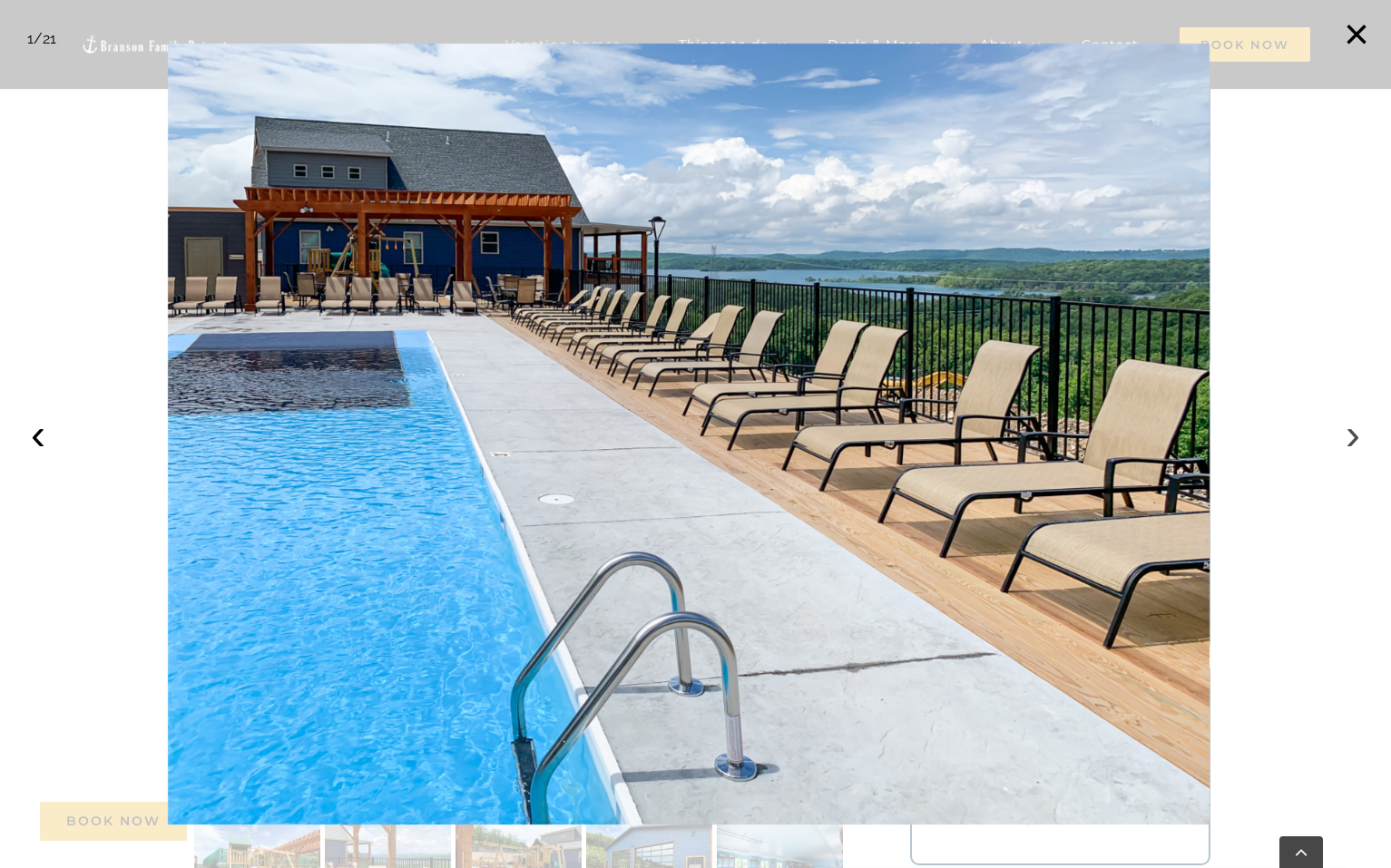
click at [1348, 444] on button "›" at bounding box center [1354, 435] width 40 height 40
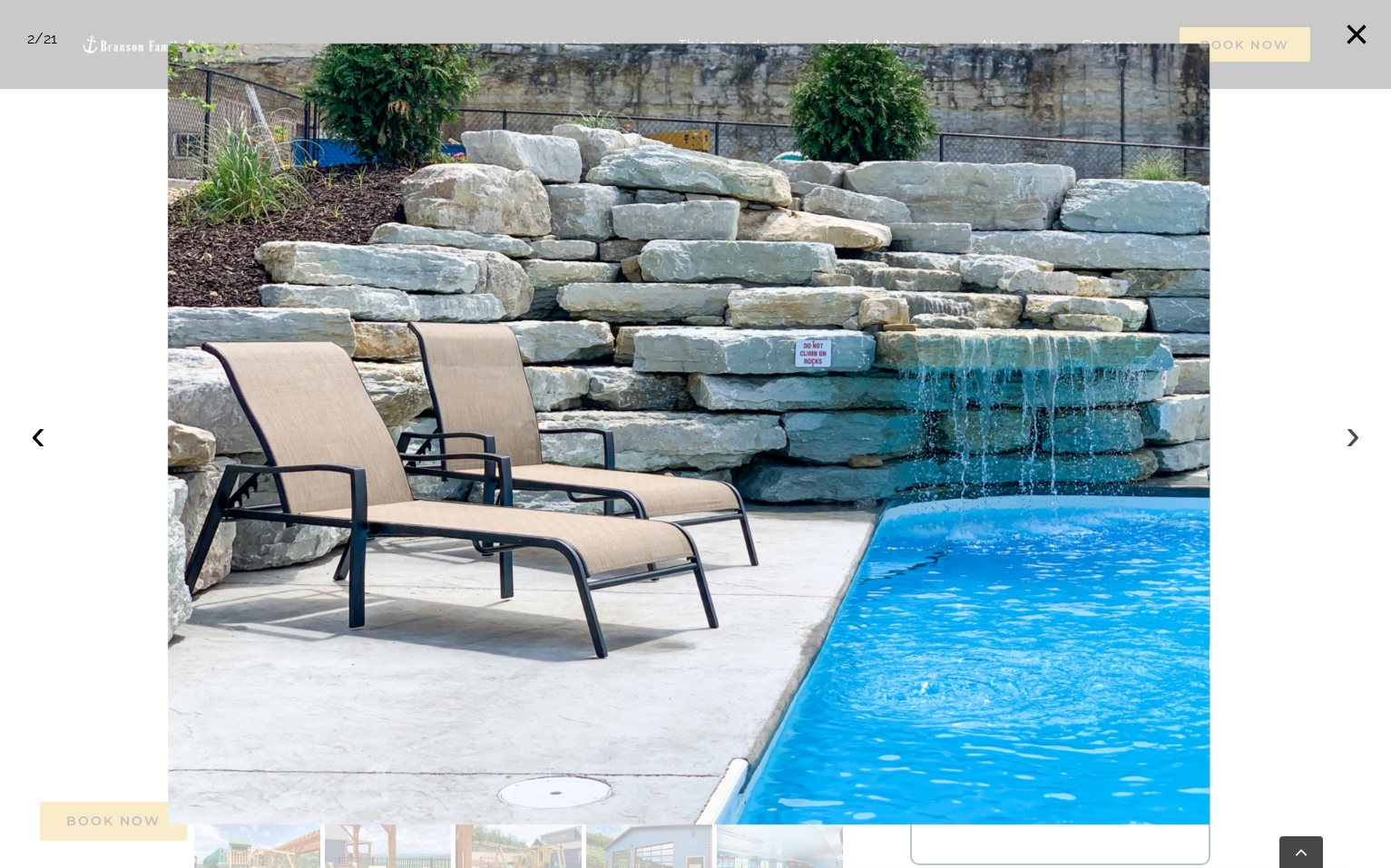
click at [1348, 444] on button "›" at bounding box center [1354, 435] width 40 height 40
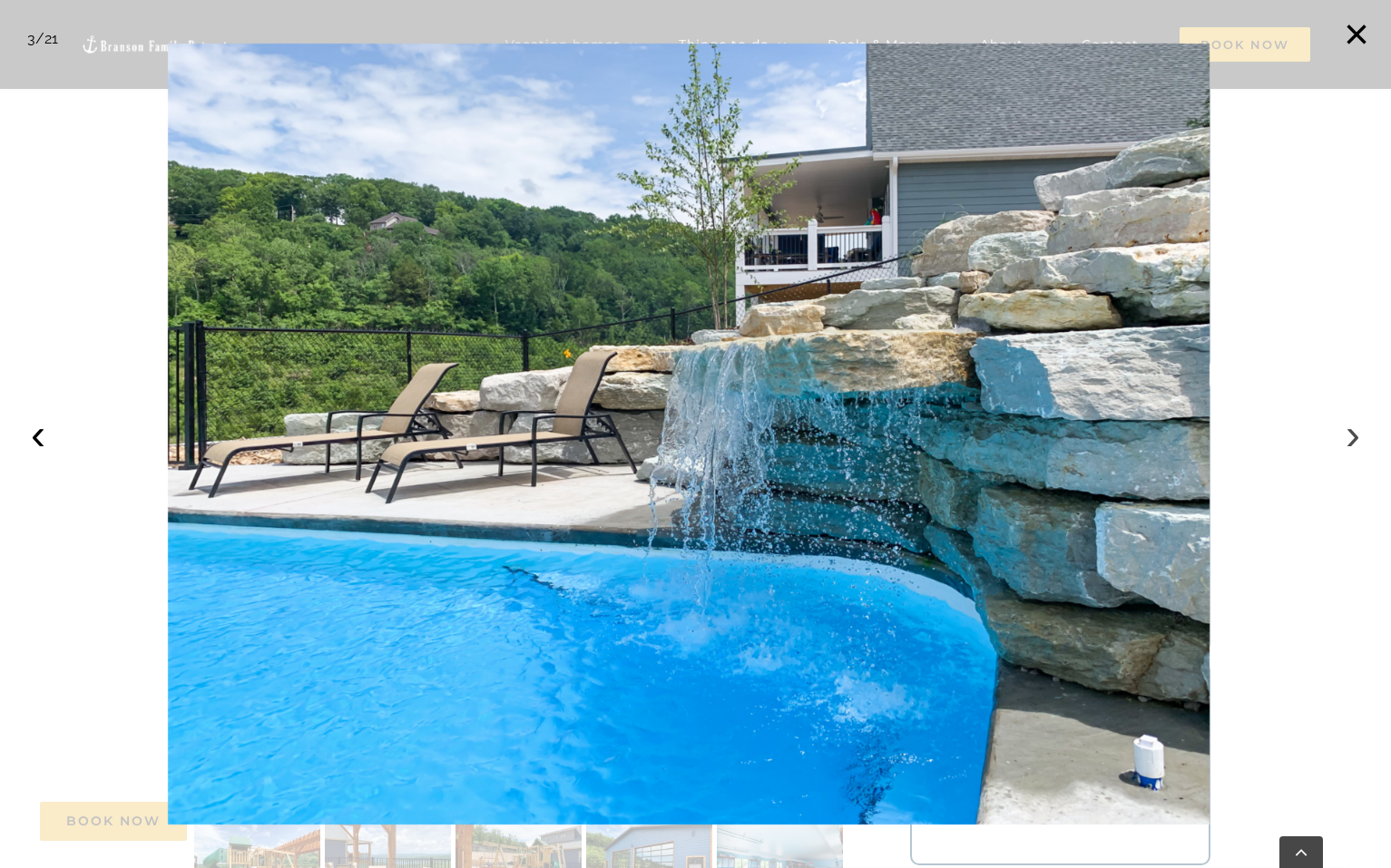
click at [1348, 444] on button "›" at bounding box center [1354, 435] width 40 height 40
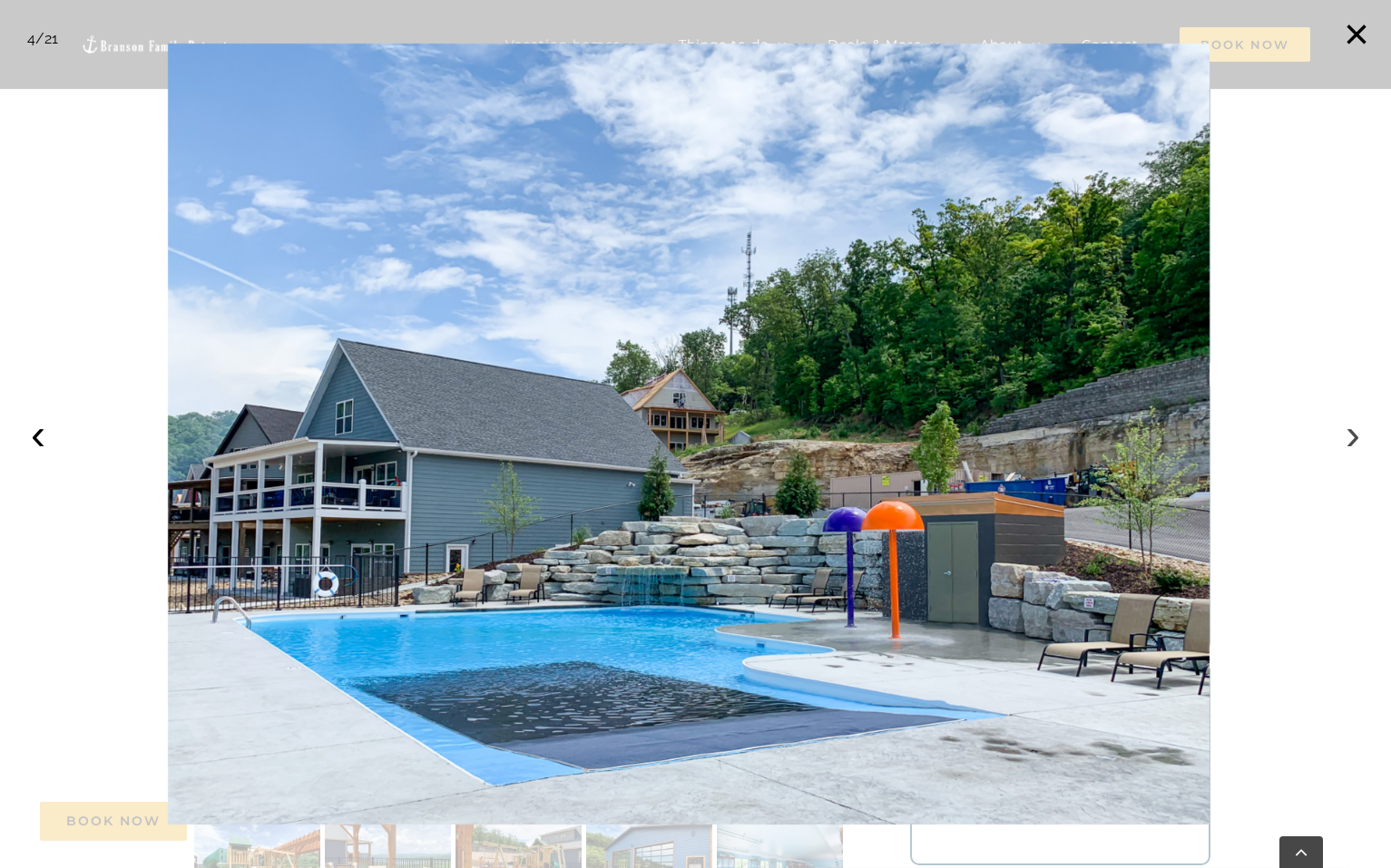
click at [1348, 444] on button "›" at bounding box center [1354, 435] width 40 height 40
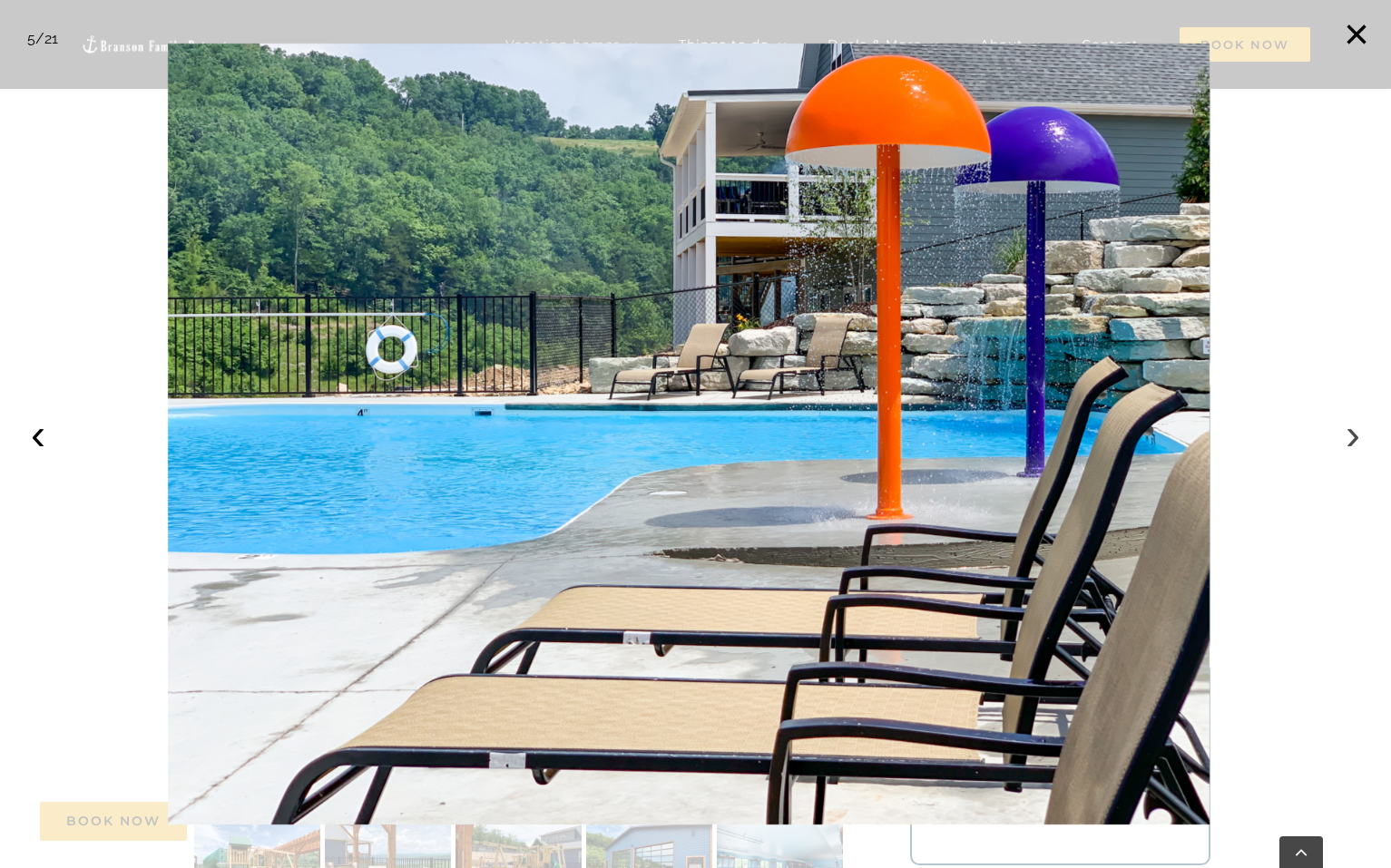
click at [1348, 444] on button "›" at bounding box center [1354, 435] width 40 height 40
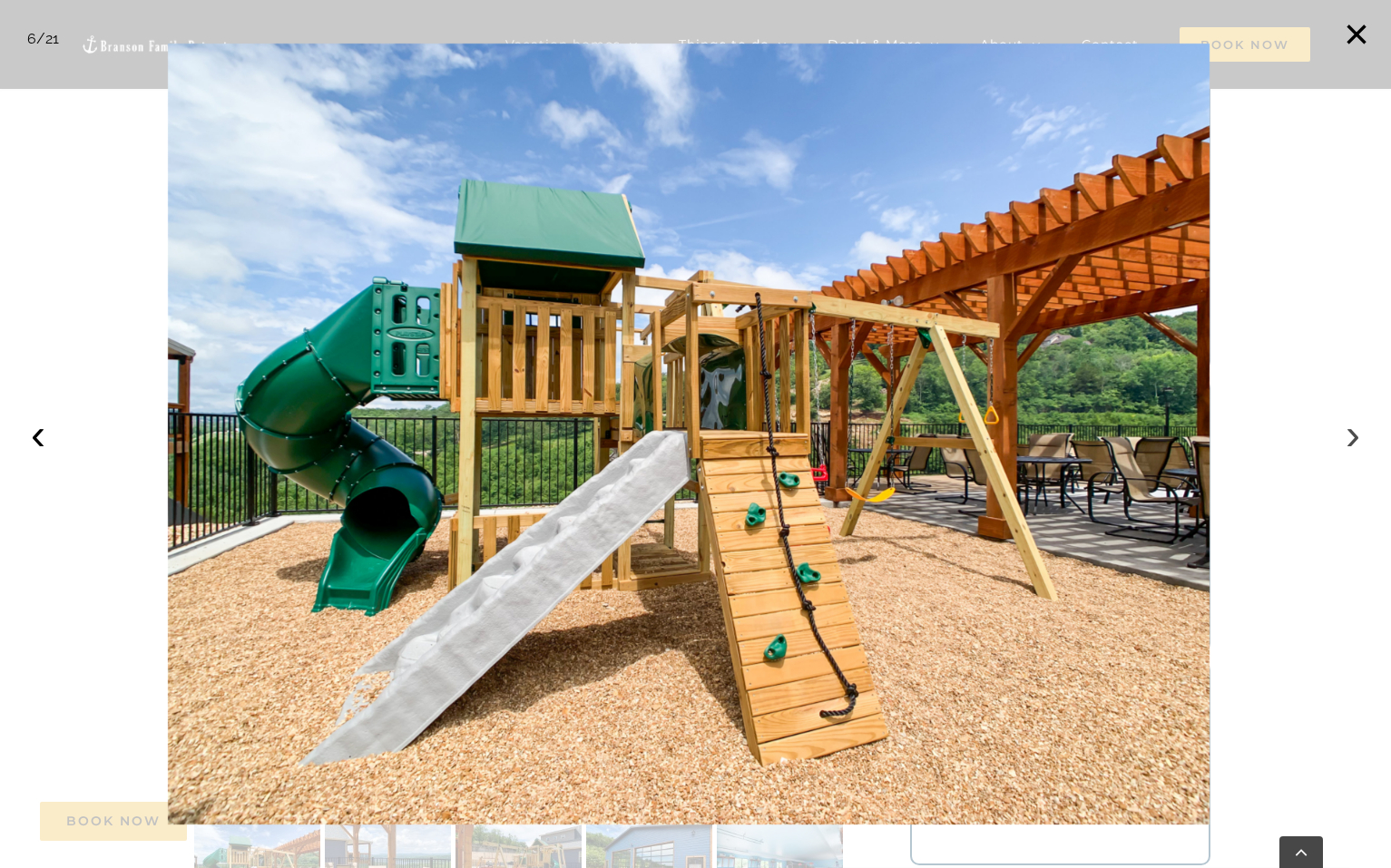
click at [1348, 444] on button "›" at bounding box center [1354, 435] width 40 height 40
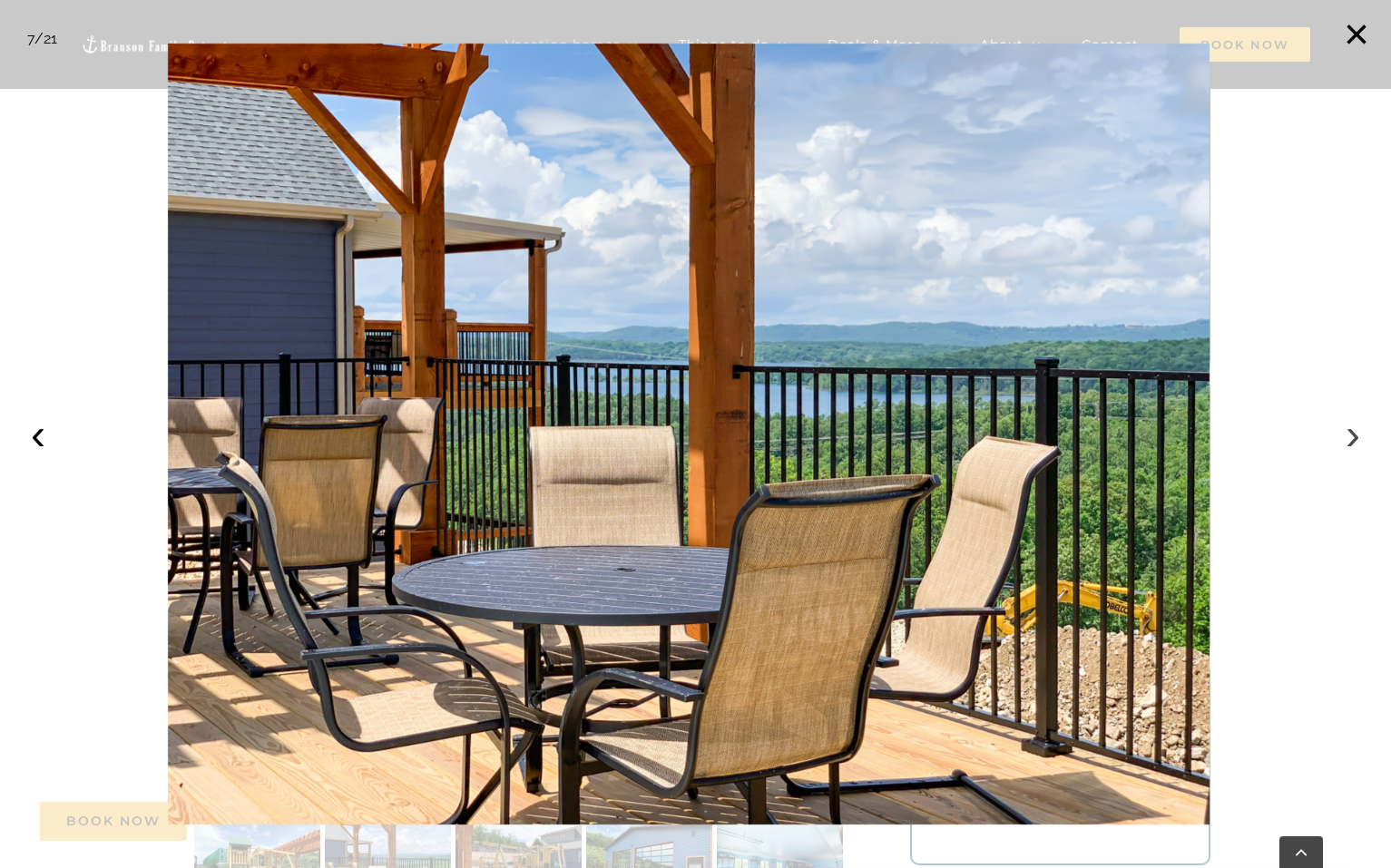
click at [1348, 444] on button "›" at bounding box center [1354, 435] width 40 height 40
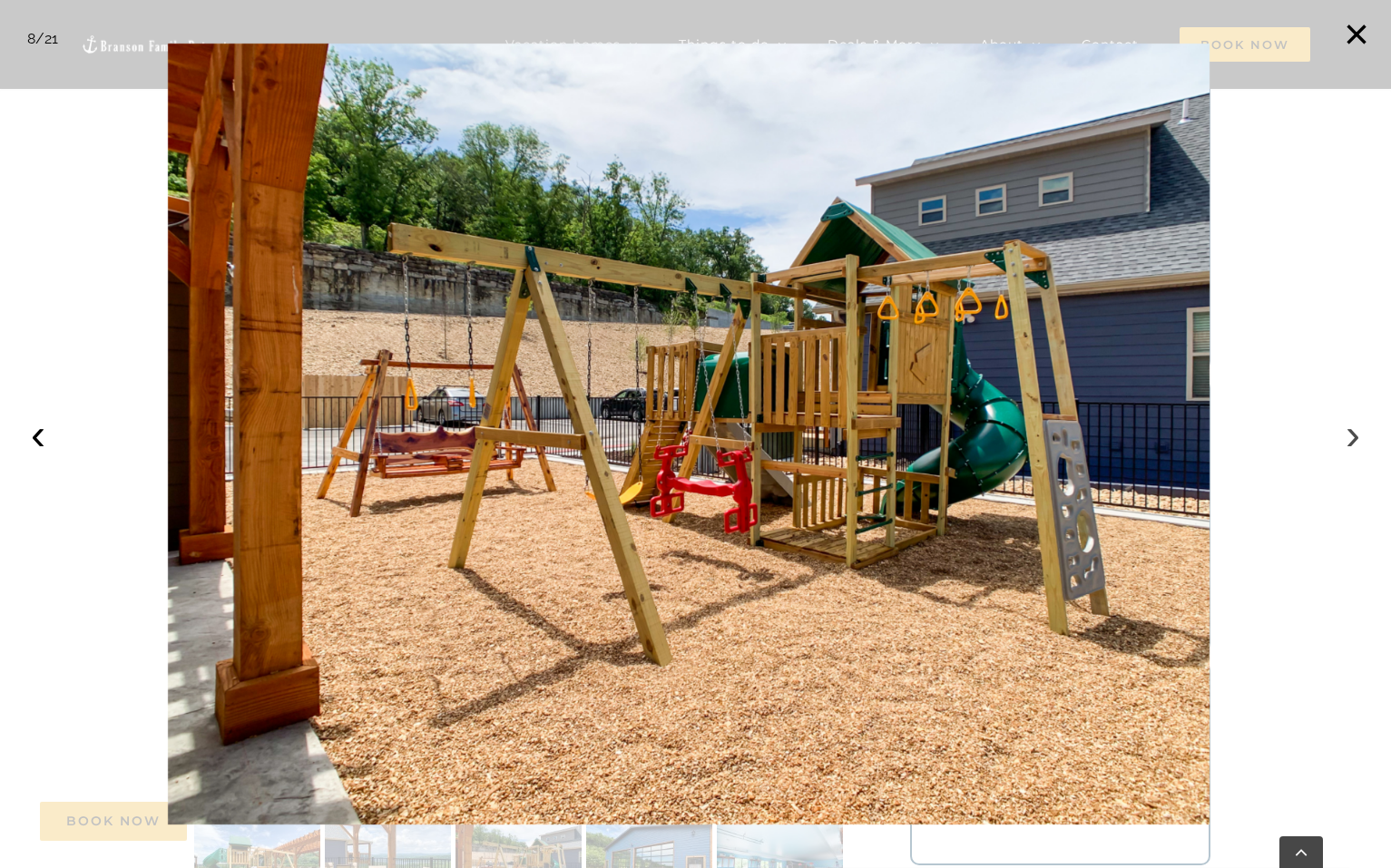
click at [1348, 444] on button "›" at bounding box center [1354, 435] width 40 height 40
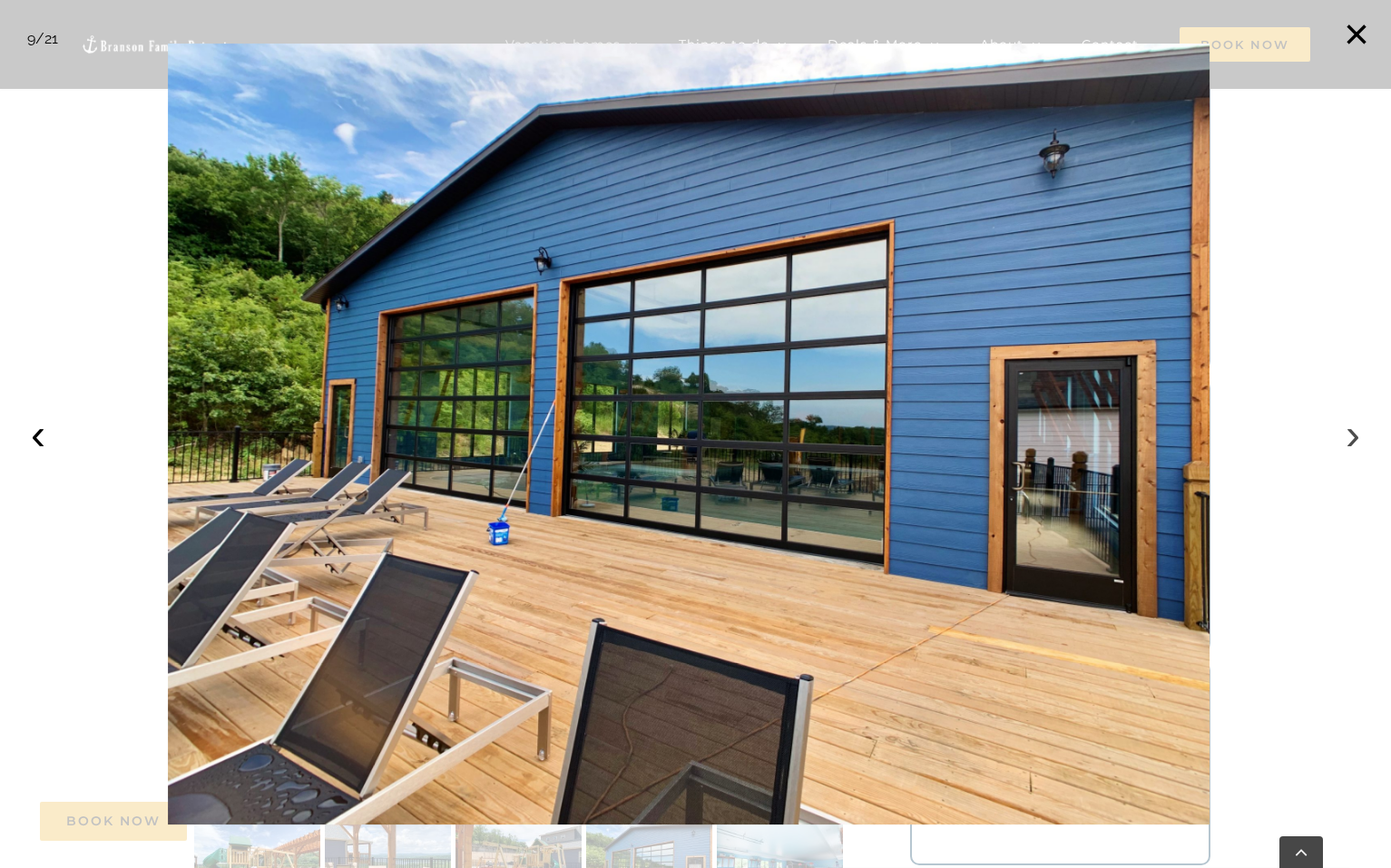
click at [1348, 444] on button "›" at bounding box center [1354, 435] width 40 height 40
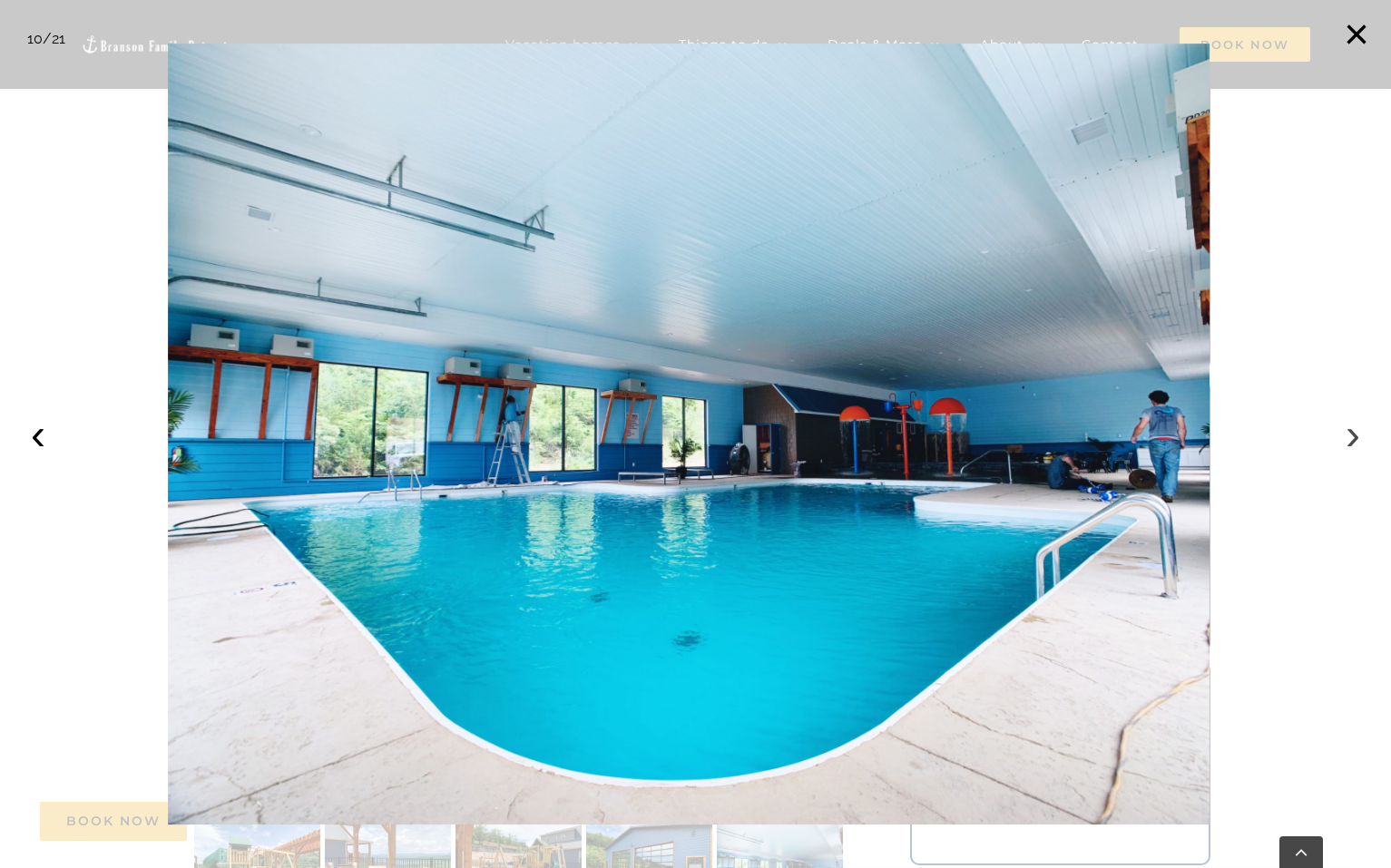
click at [1348, 444] on button "›" at bounding box center [1354, 435] width 40 height 40
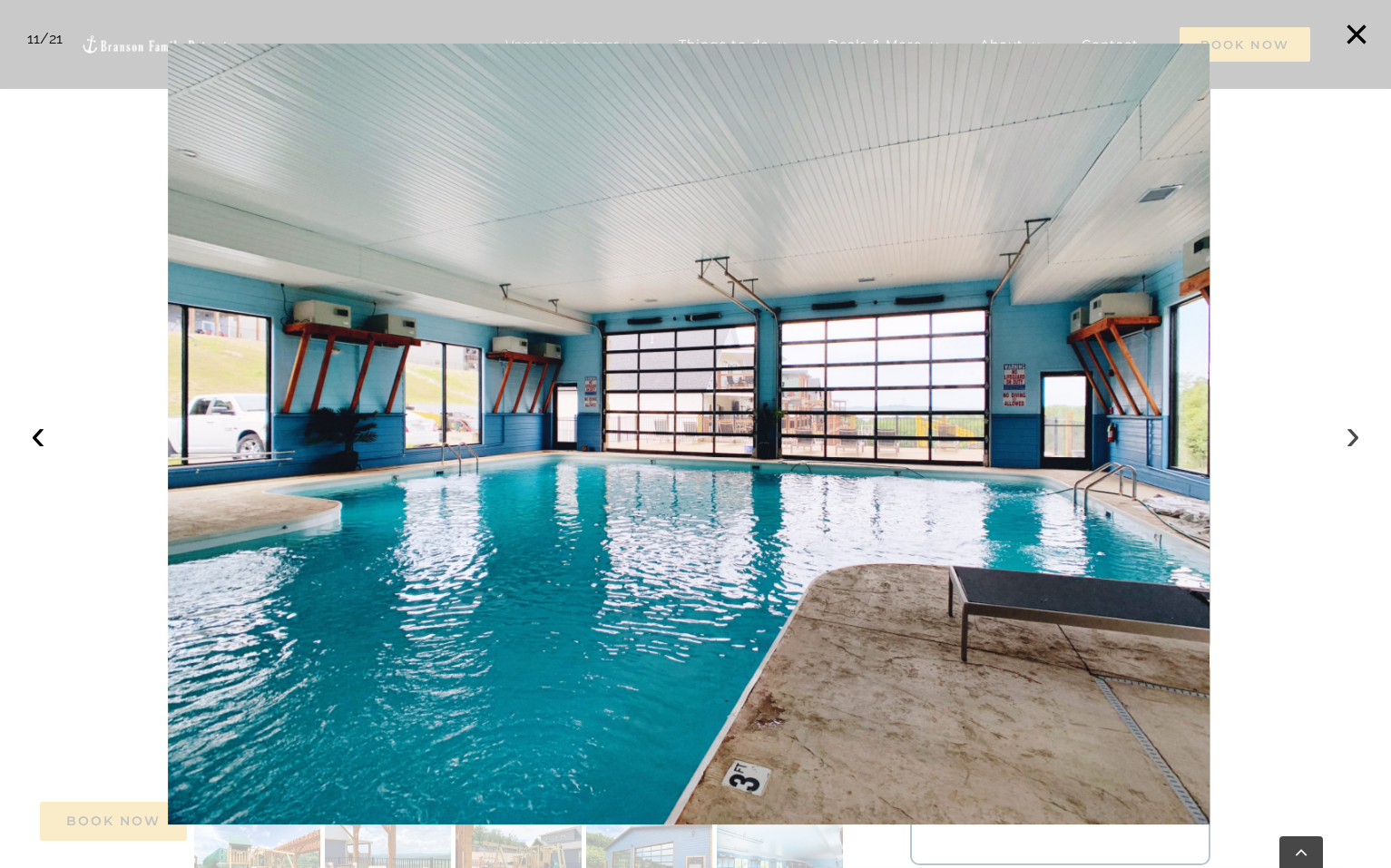
click at [1348, 444] on button "›" at bounding box center [1354, 435] width 40 height 40
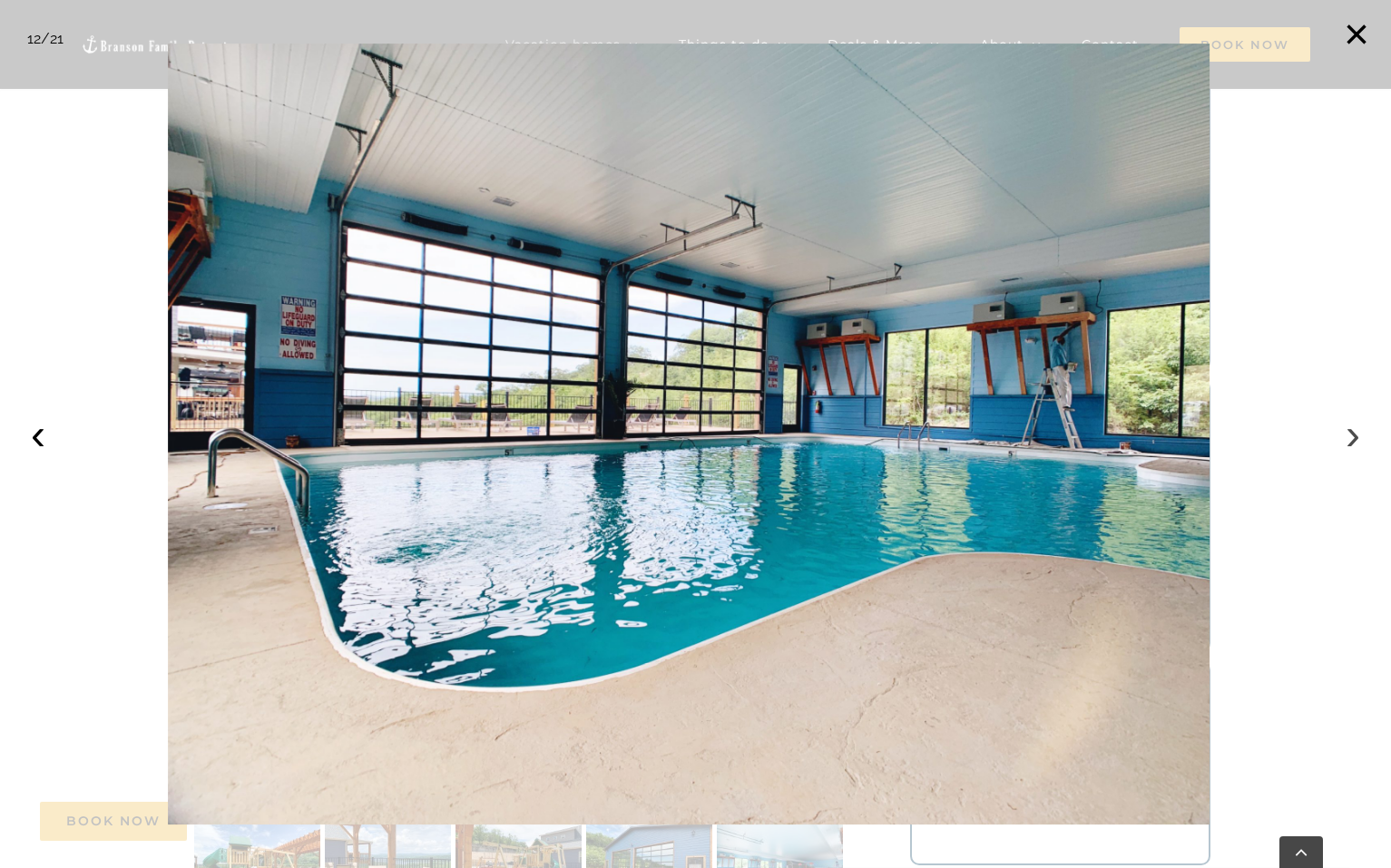
click at [1348, 444] on button "›" at bounding box center [1354, 435] width 40 height 40
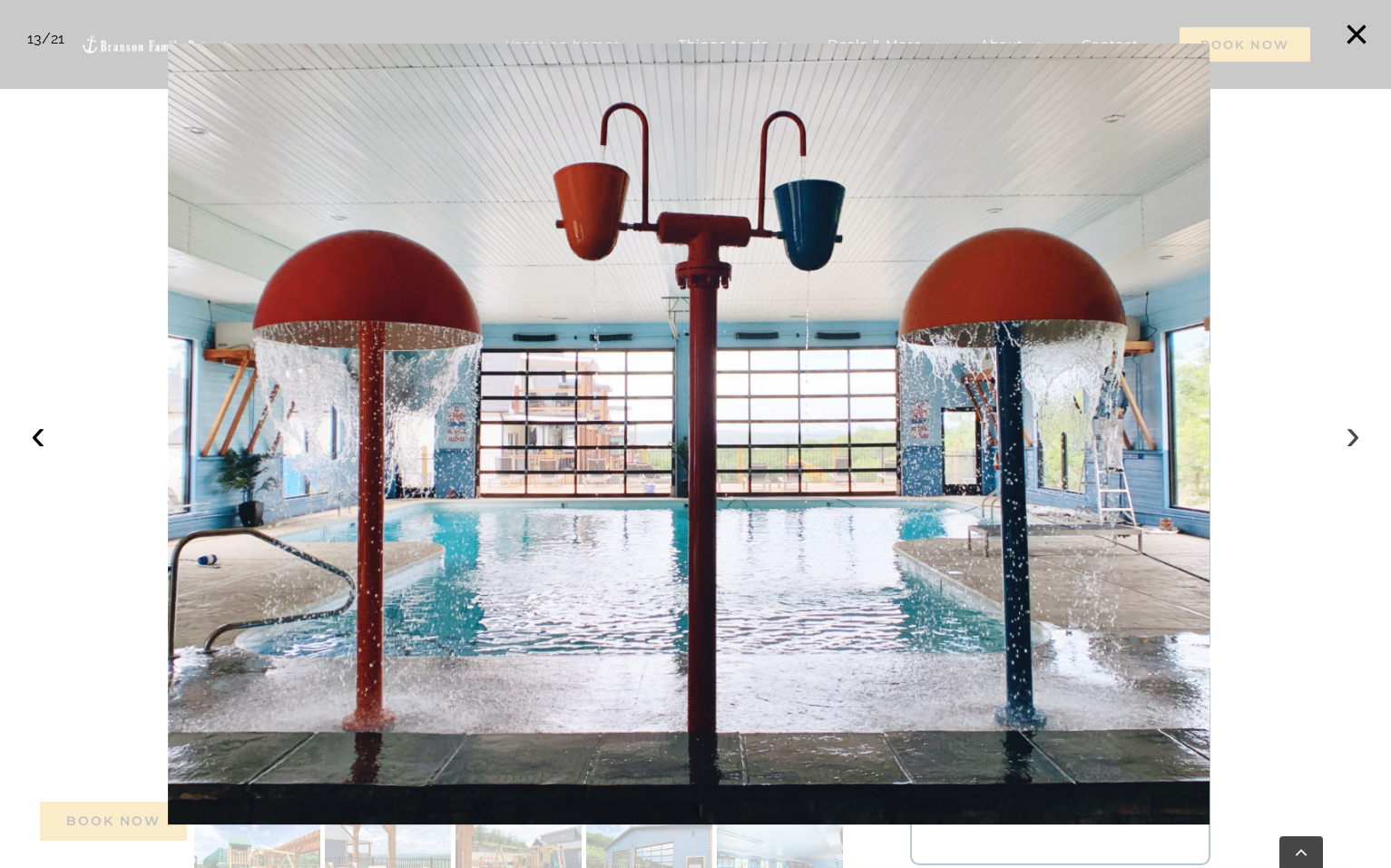
click at [1348, 444] on button "›" at bounding box center [1354, 435] width 40 height 40
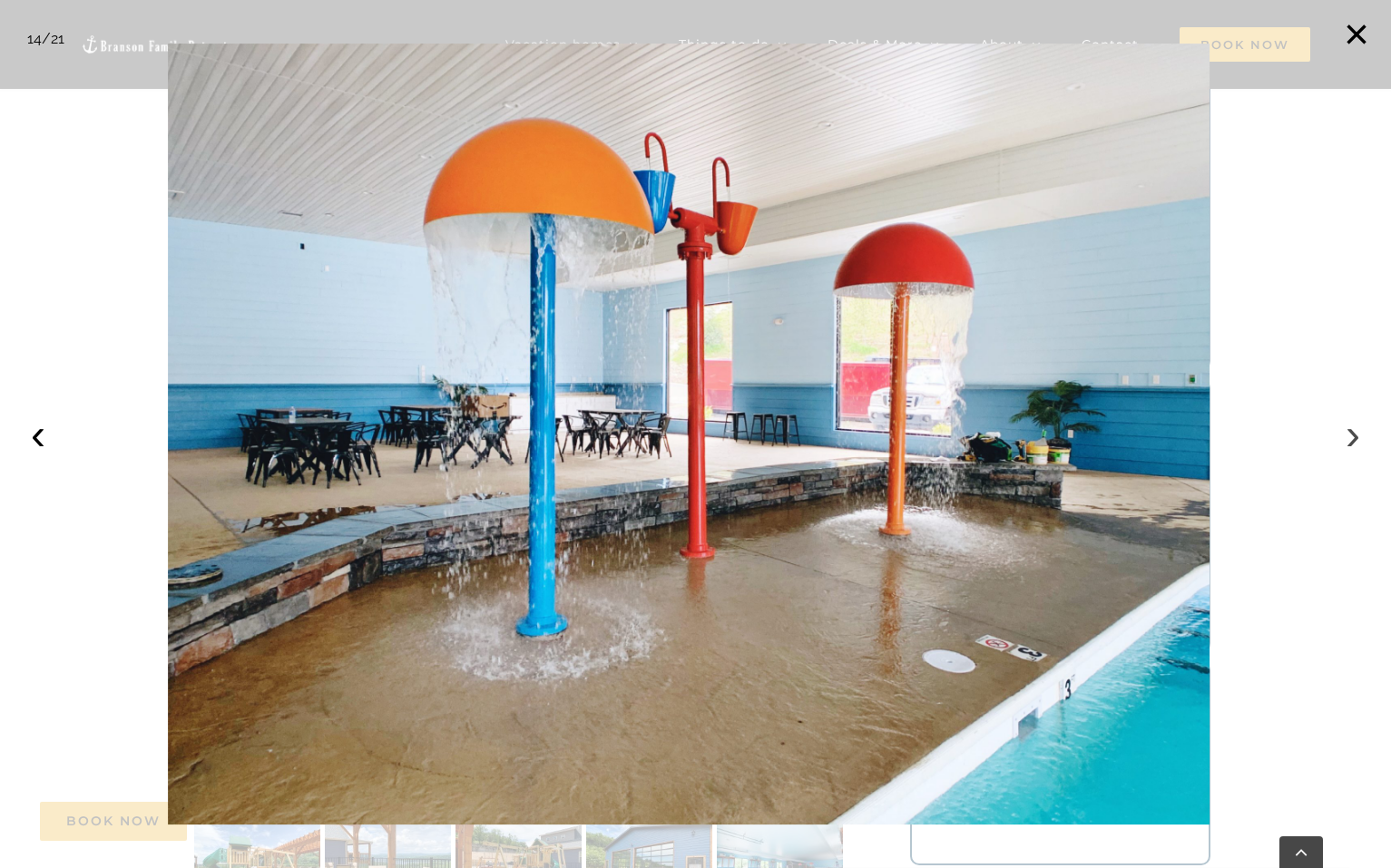
click at [1348, 444] on button "›" at bounding box center [1354, 435] width 40 height 40
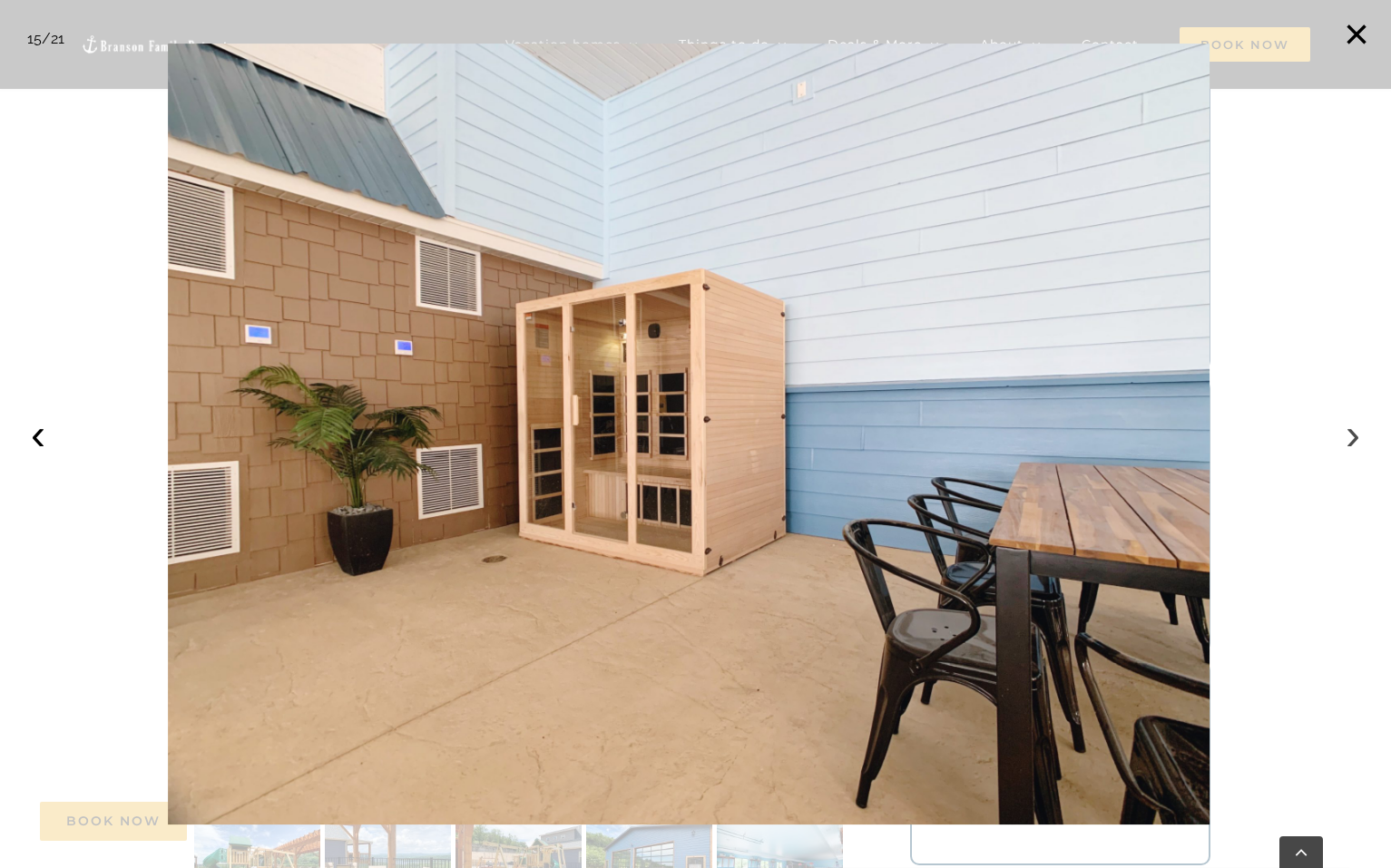
click at [1348, 443] on button "›" at bounding box center [1354, 435] width 40 height 40
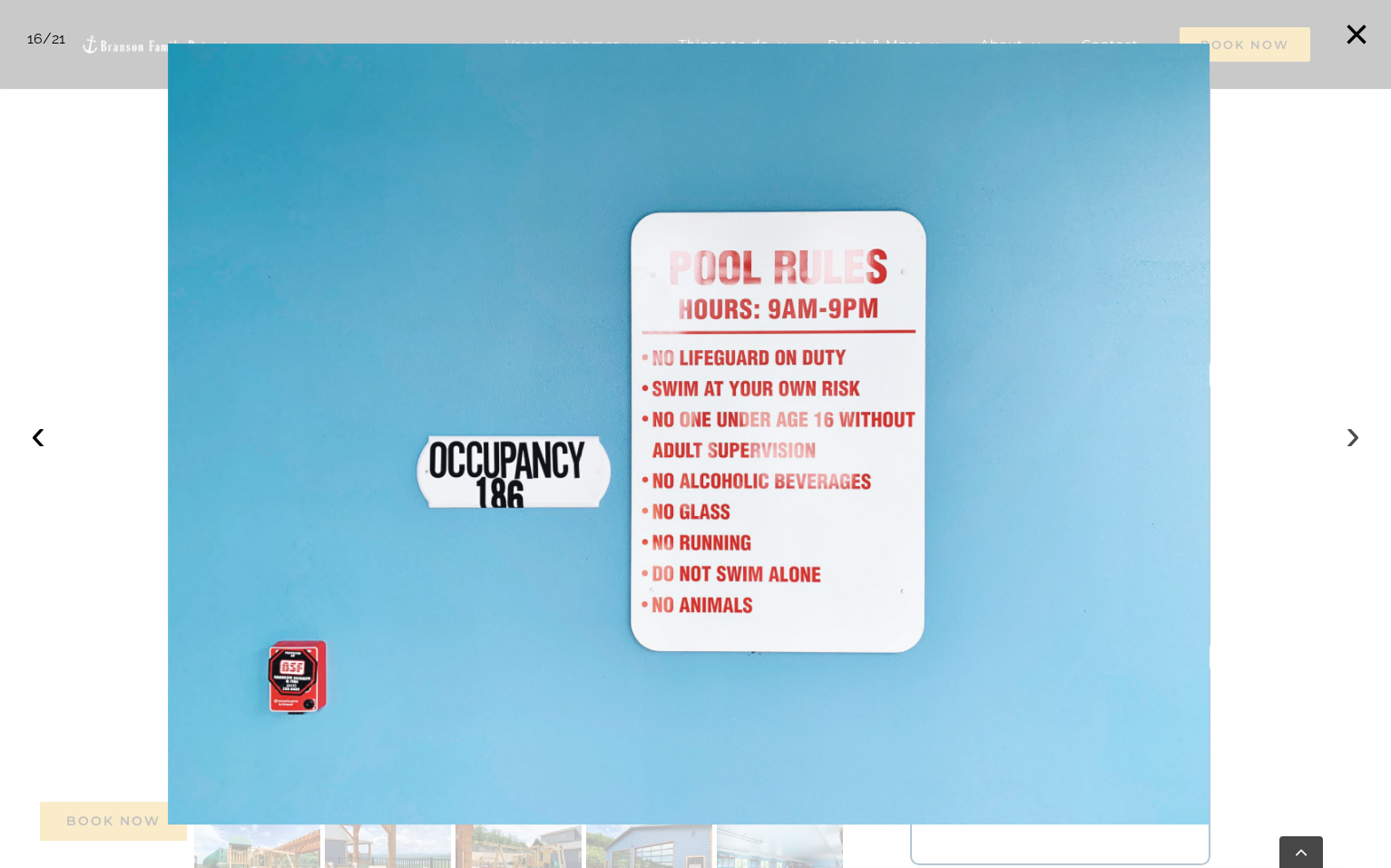
click at [1348, 443] on button "›" at bounding box center [1354, 435] width 40 height 40
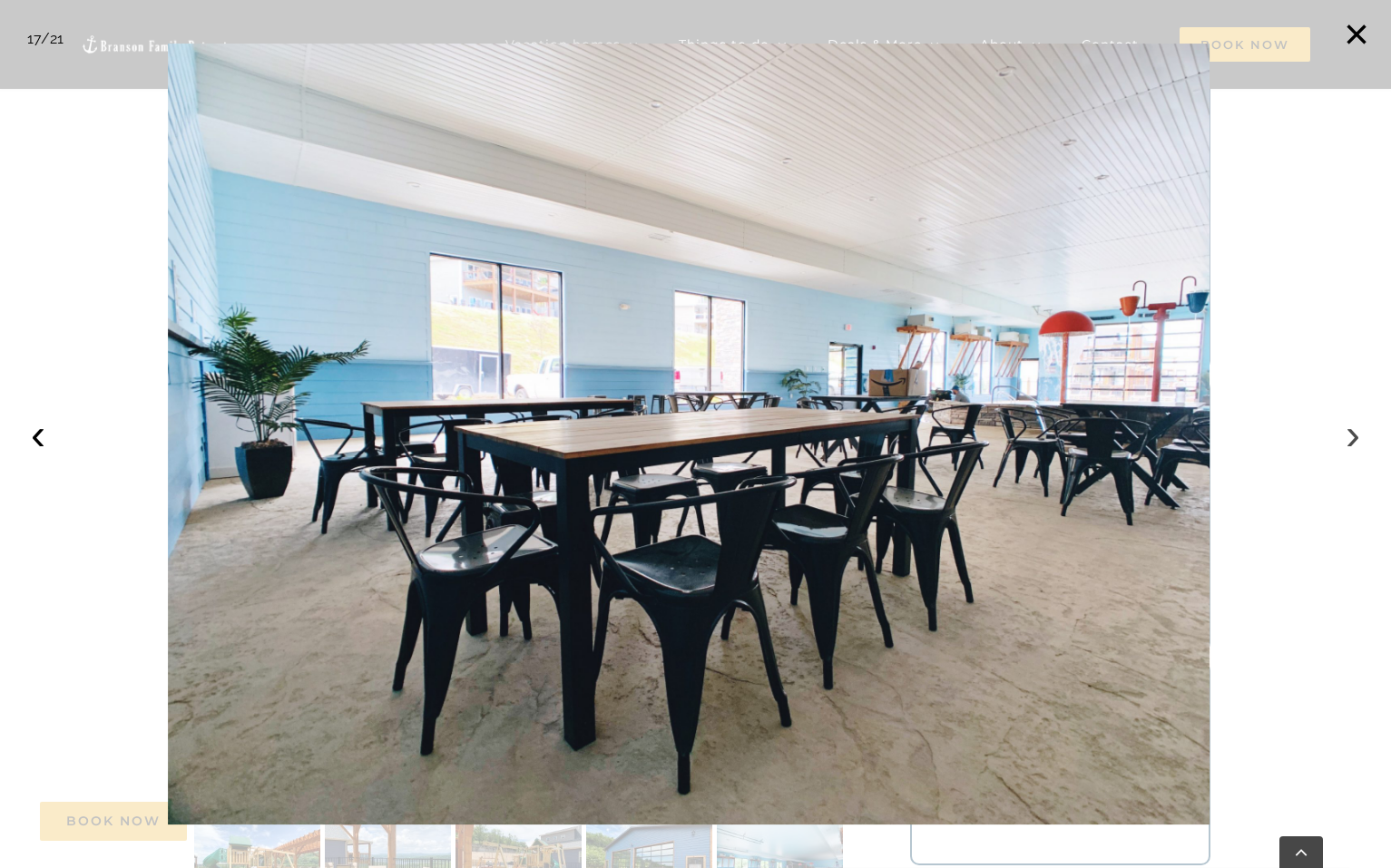
click at [1348, 443] on button "›" at bounding box center [1354, 435] width 40 height 40
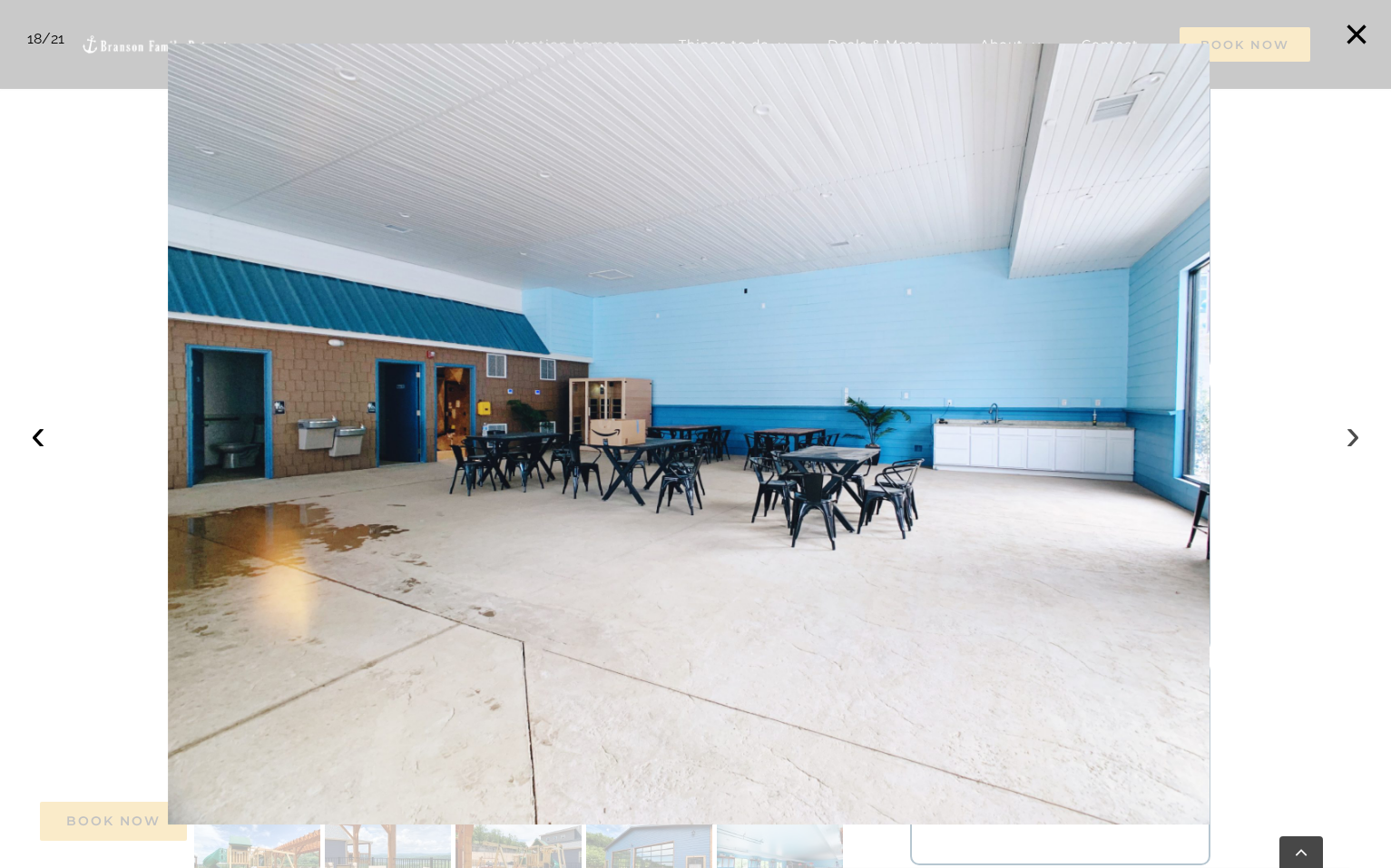
click at [1348, 443] on button "›" at bounding box center [1354, 435] width 40 height 40
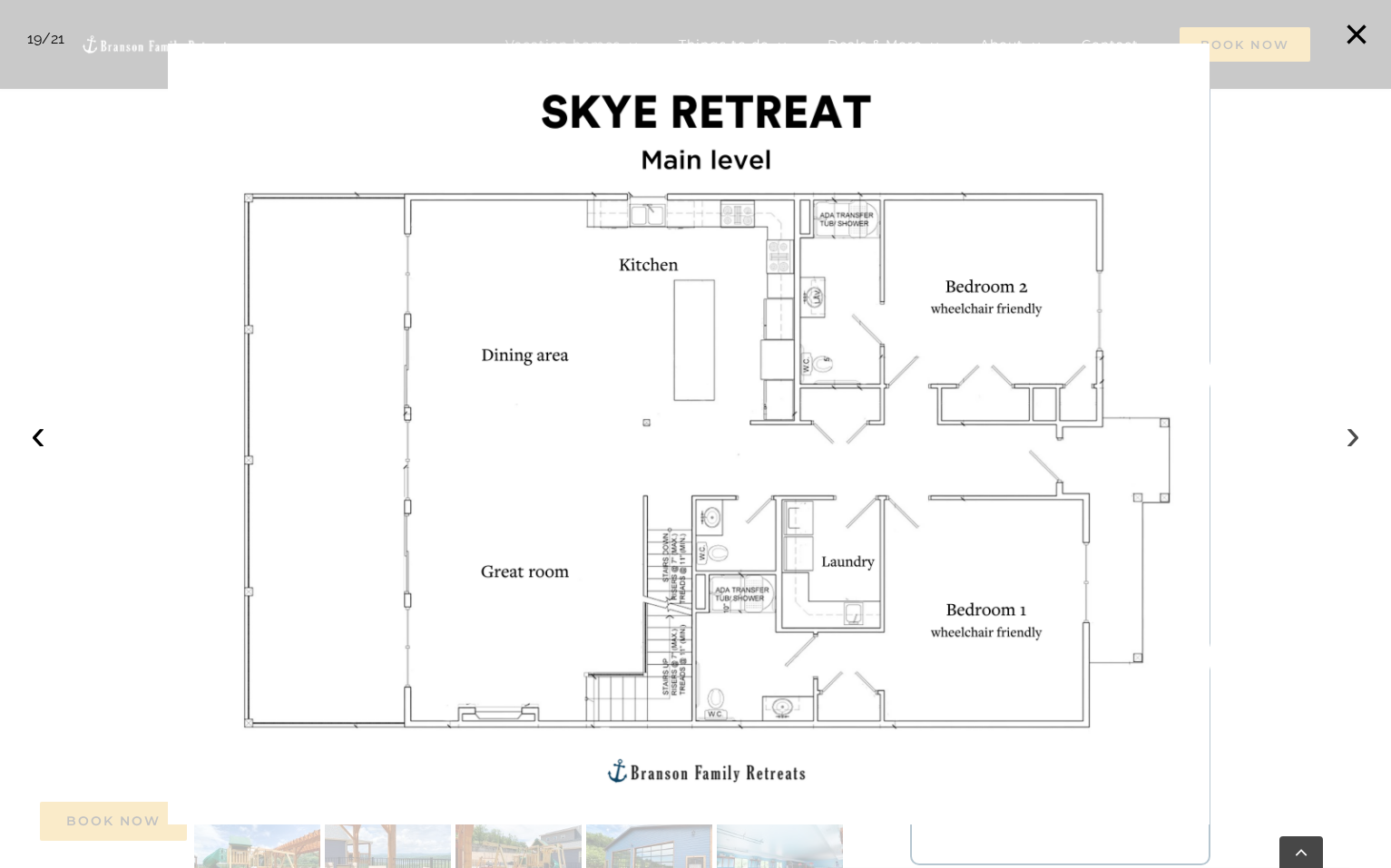
click at [1348, 443] on button "›" at bounding box center [1354, 435] width 40 height 40
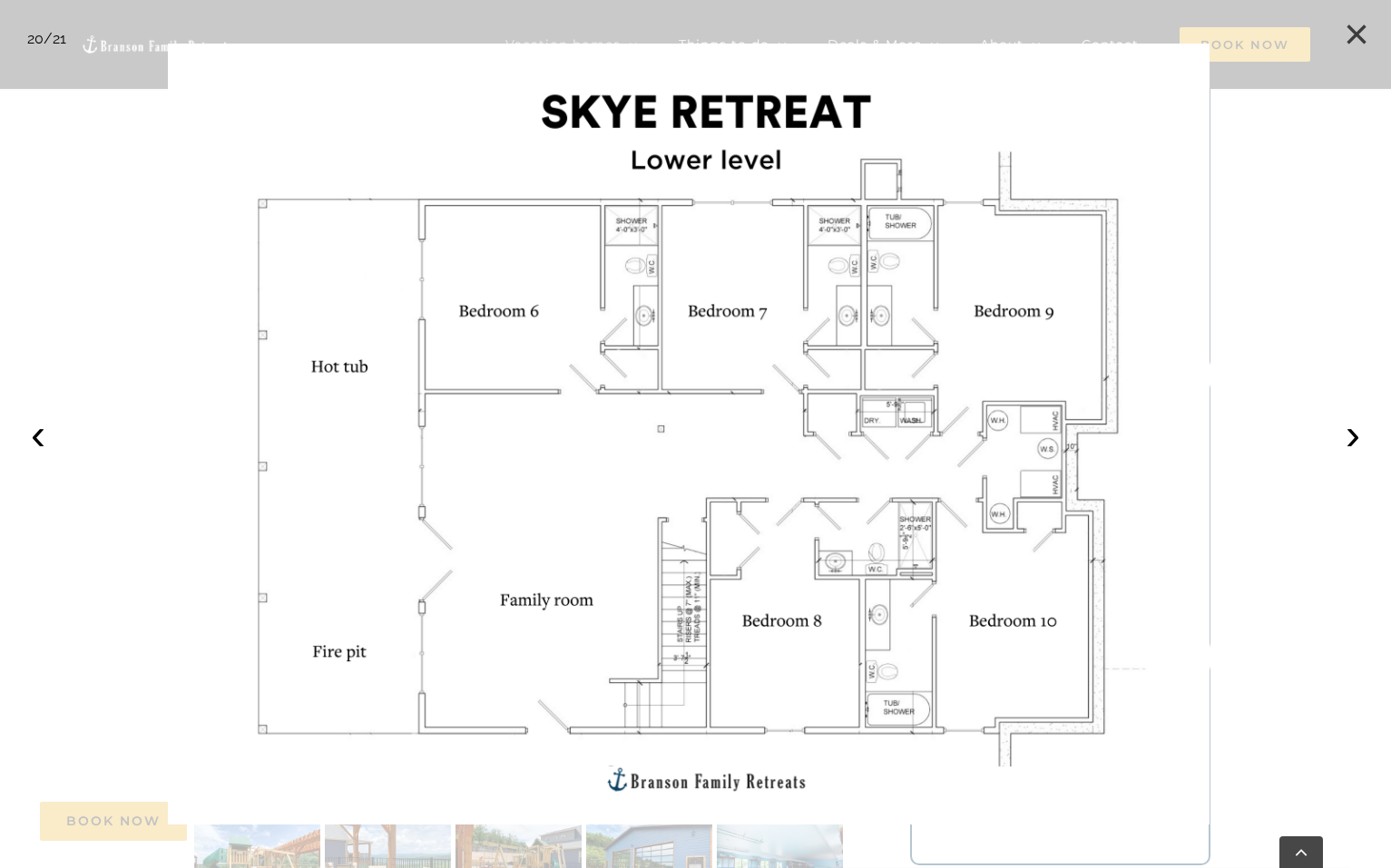
click at [1348, 35] on button "×" at bounding box center [1357, 35] width 40 height 40
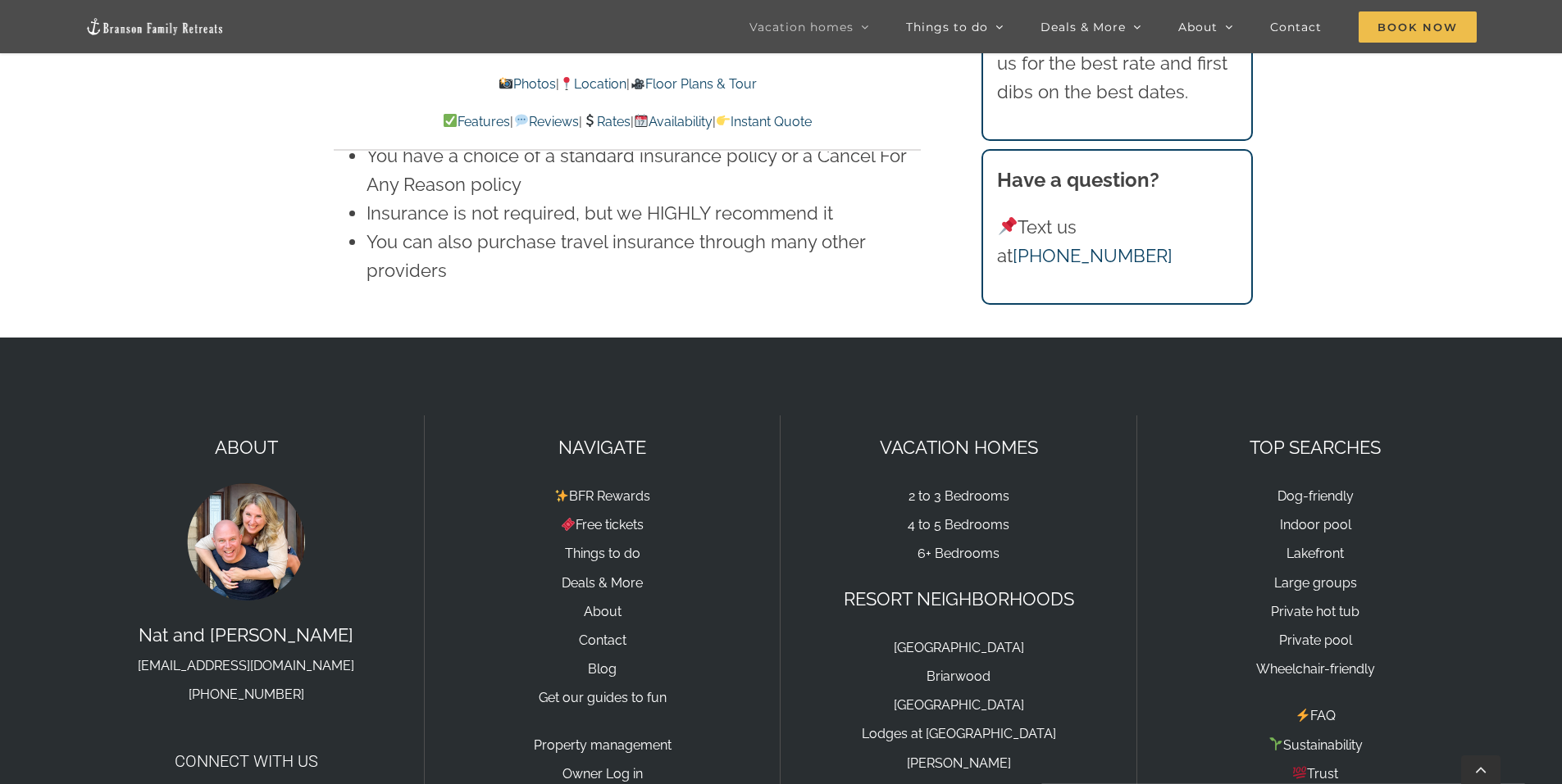
scroll to position [12046, 0]
